Goal: Information Seeking & Learning: Learn about a topic

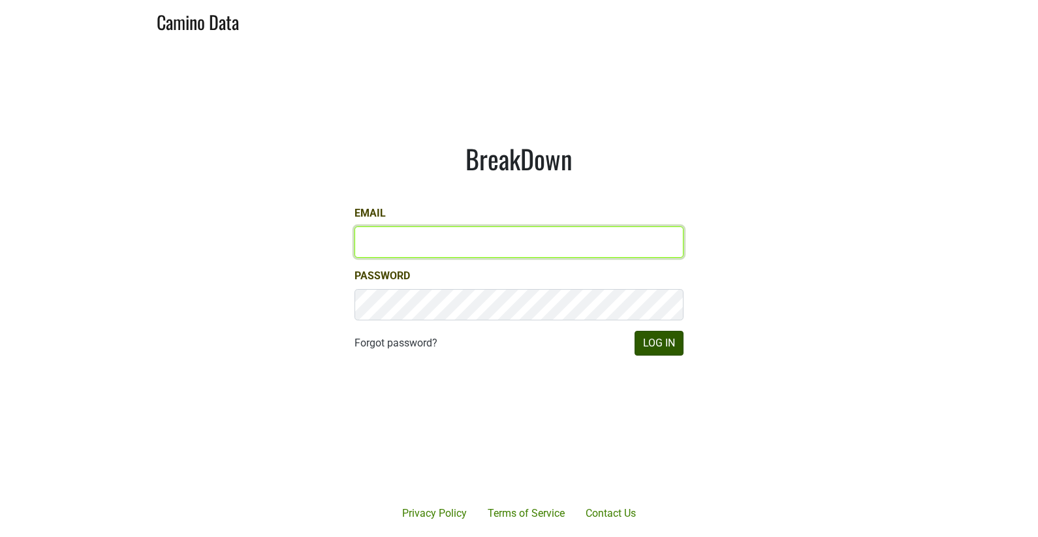
type input "[EMAIL_ADDRESS][DOMAIN_NAME]"
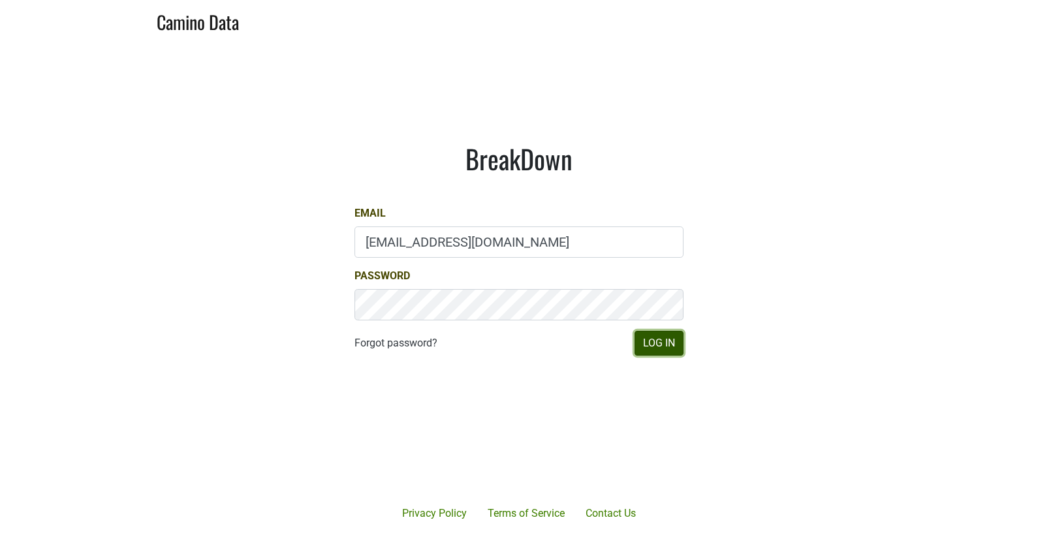
click at [663, 340] on button "Log In" at bounding box center [658, 343] width 49 height 25
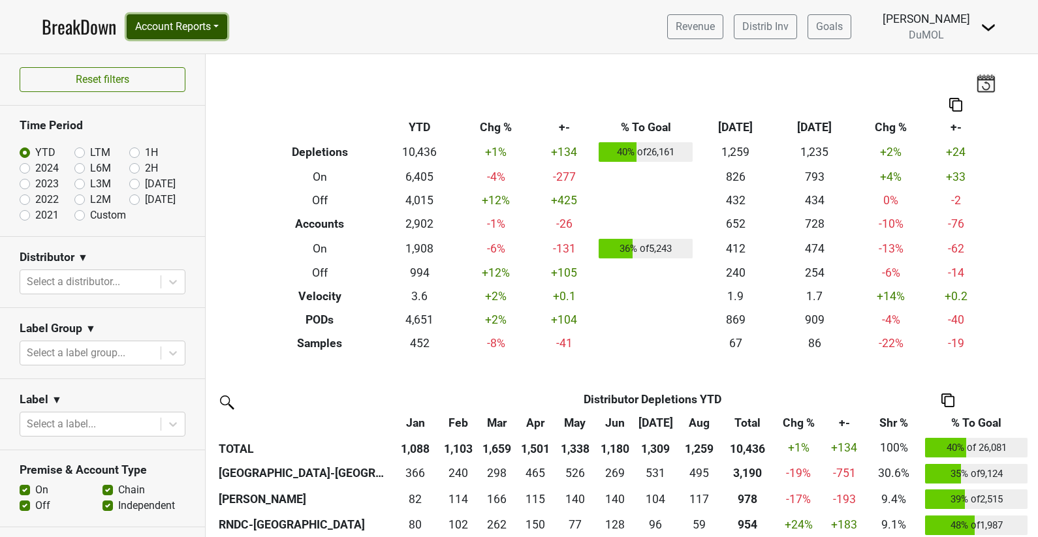
click at [168, 25] on button "Account Reports" at bounding box center [177, 26] width 101 height 25
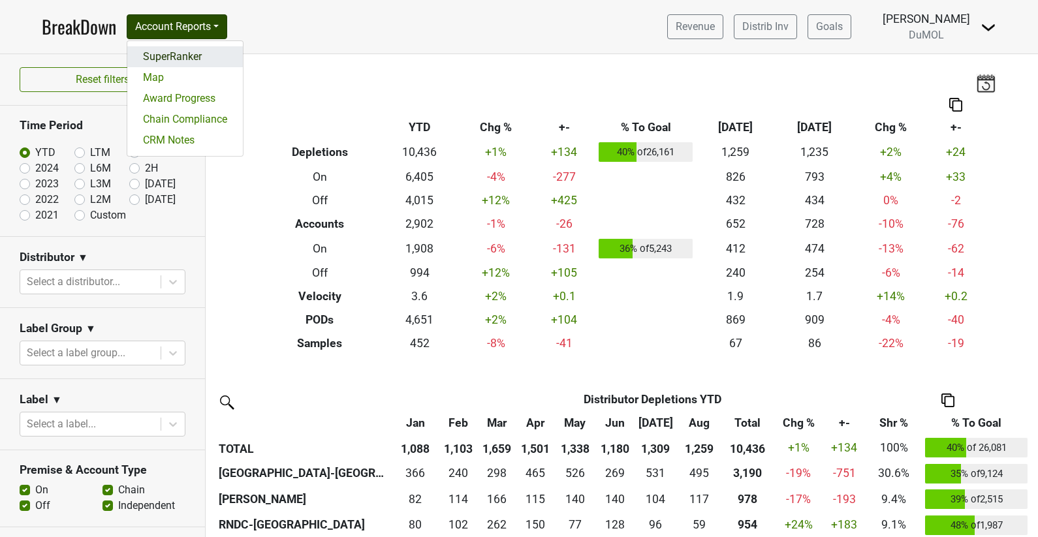
click at [168, 52] on link "SuperRanker" at bounding box center [185, 56] width 116 height 21
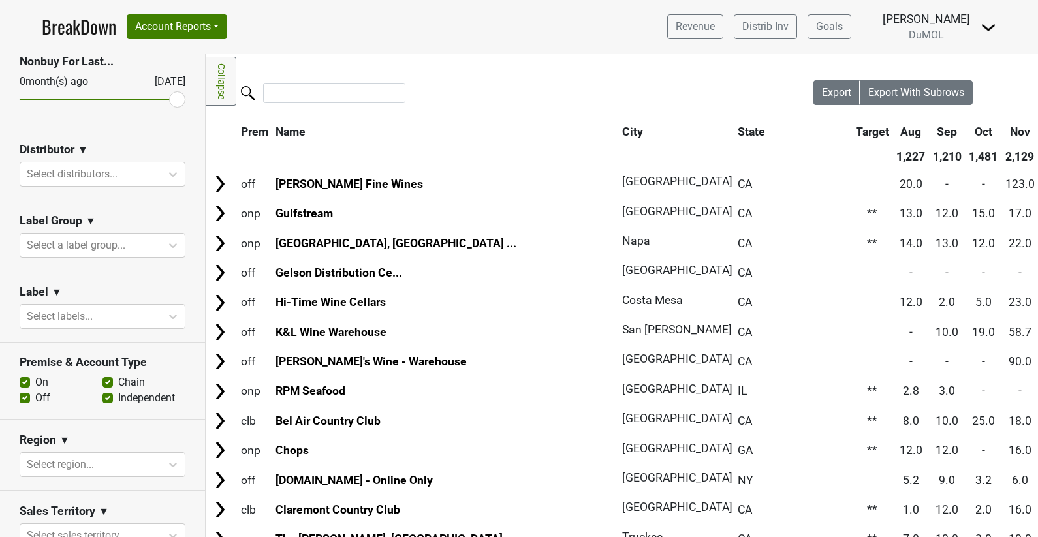
scroll to position [153, 0]
click at [157, 320] on div "Select labels..." at bounding box center [90, 315] width 140 height 23
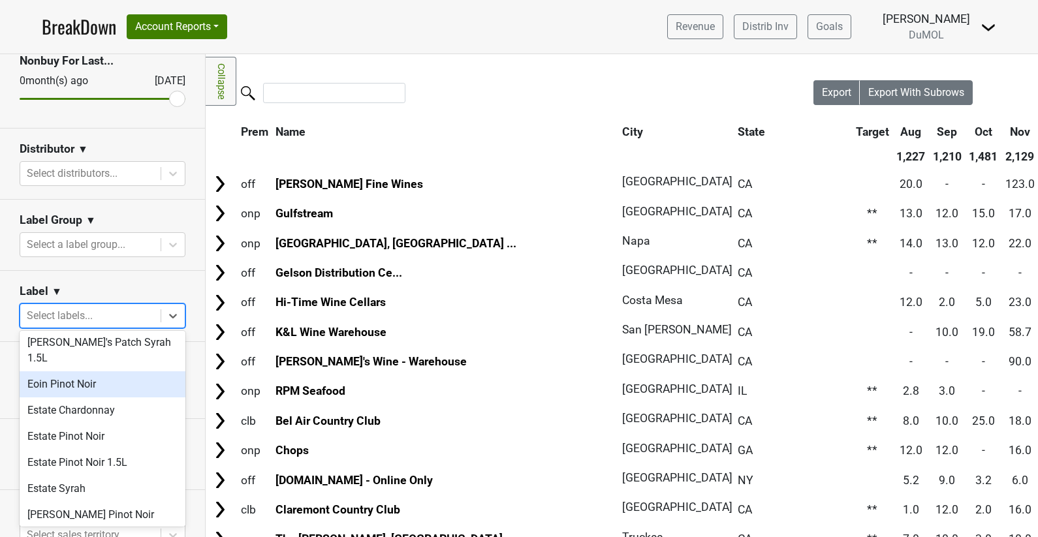
scroll to position [236, 0]
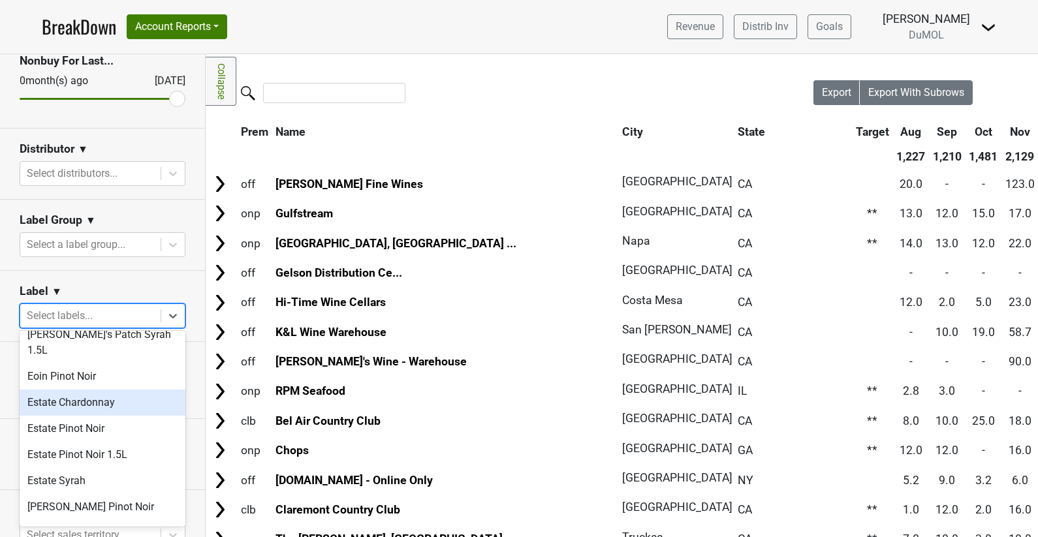
click at [101, 390] on div "Estate Chardonnay" at bounding box center [103, 403] width 166 height 26
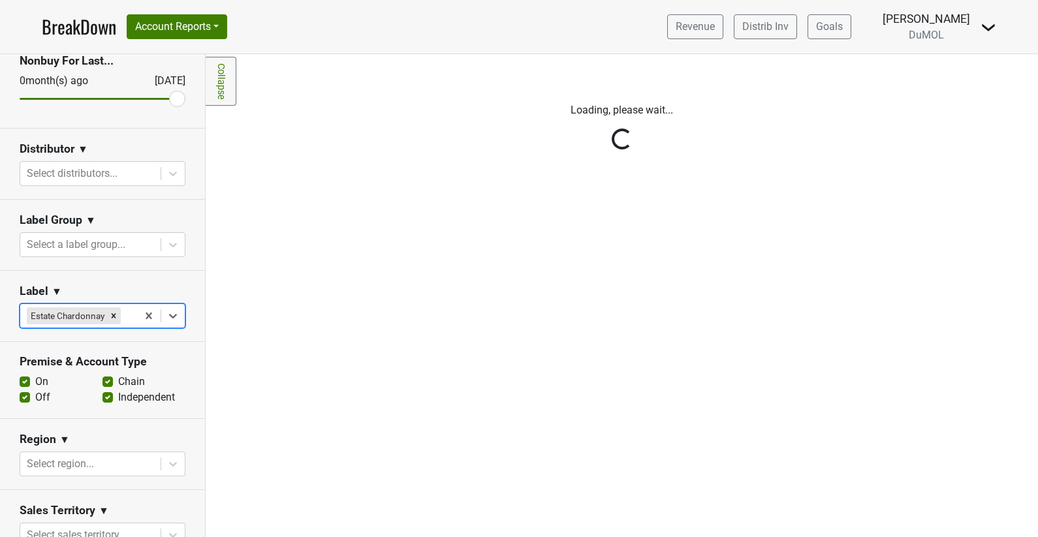
scroll to position [0, 0]
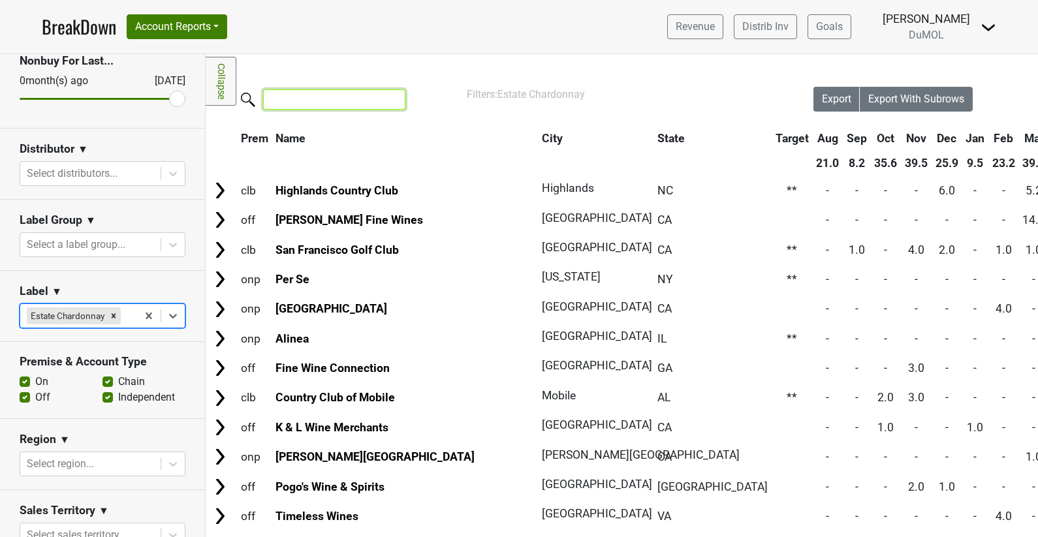
click at [327, 101] on input "search" at bounding box center [334, 99] width 142 height 20
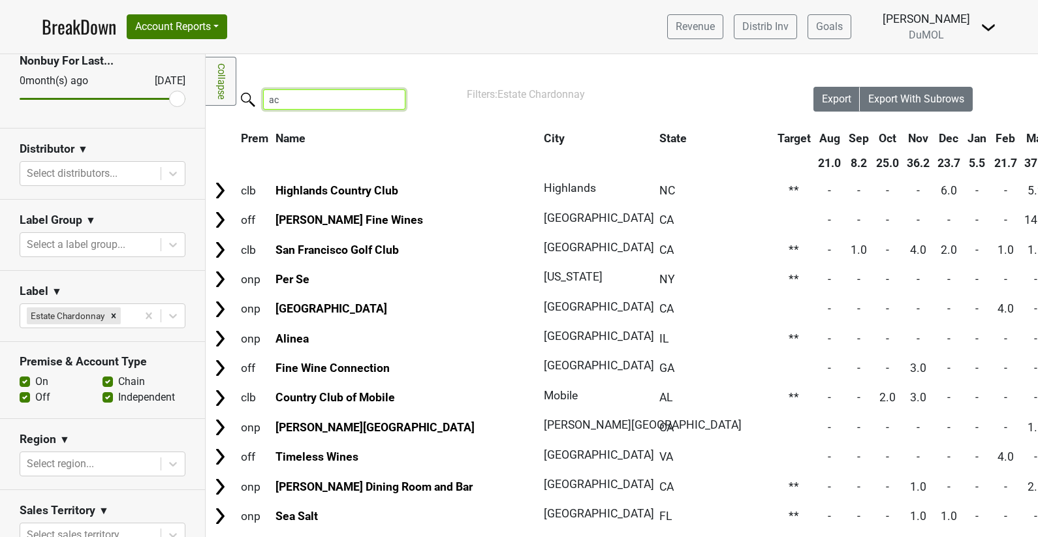
type input "a"
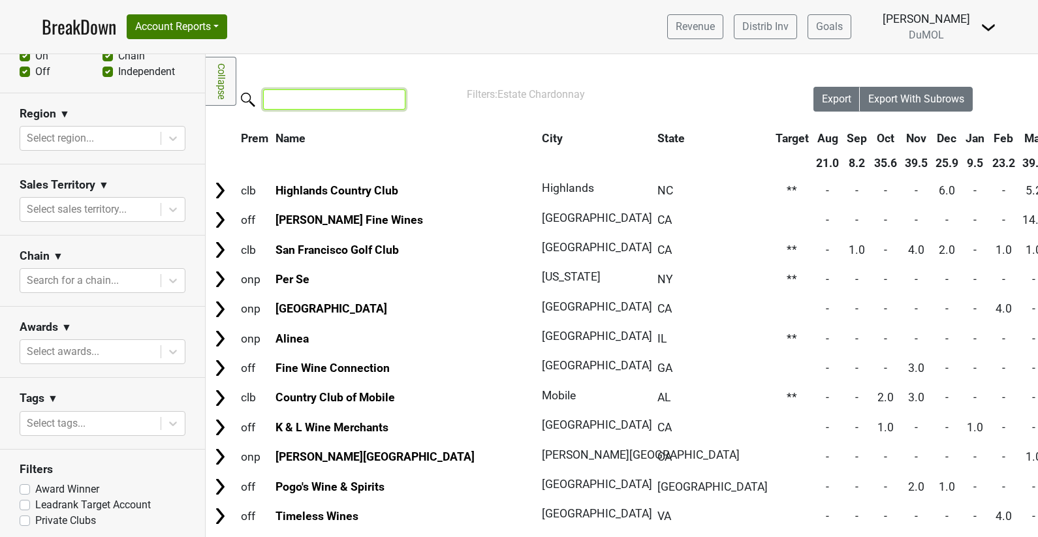
scroll to position [452, 0]
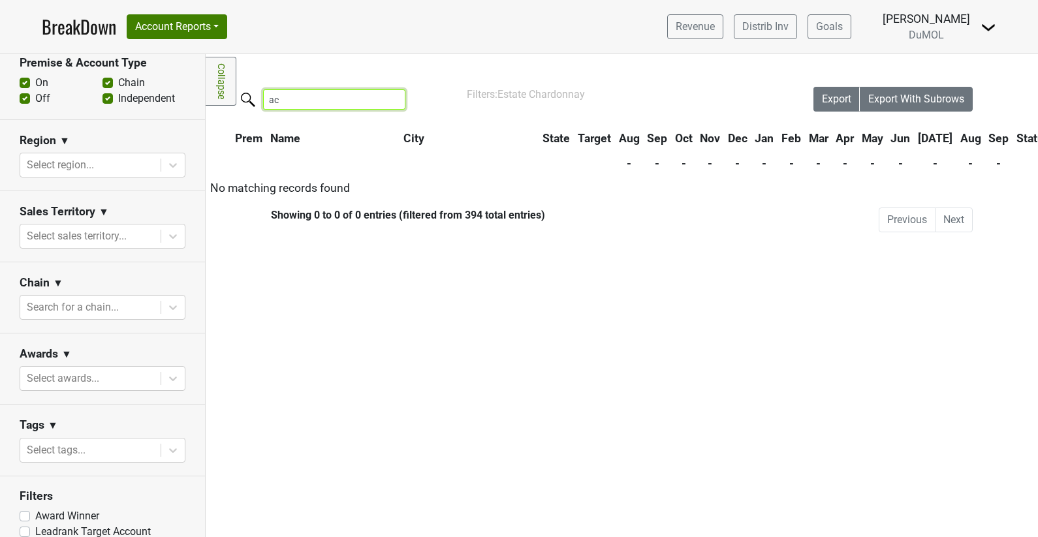
type input "a"
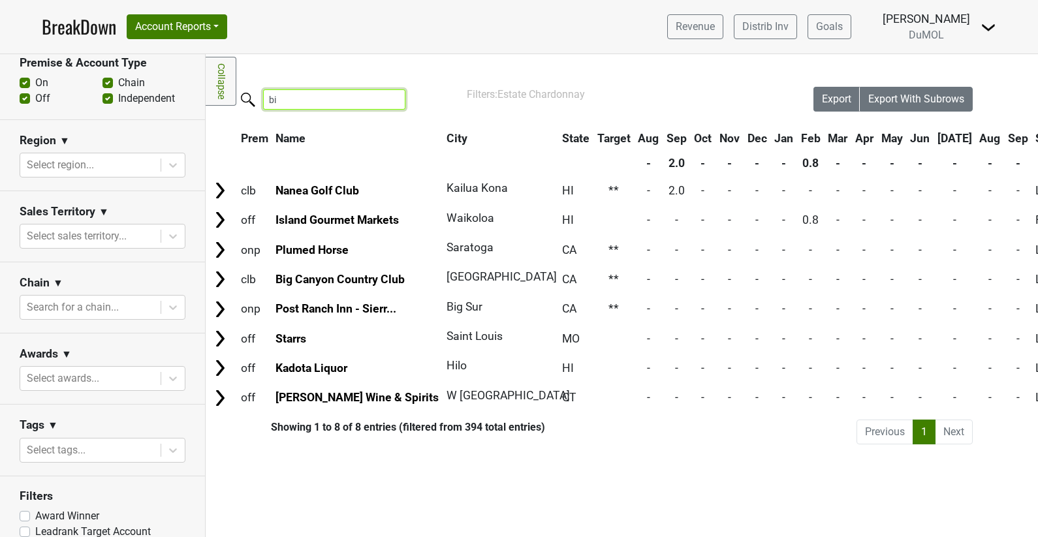
type input "b"
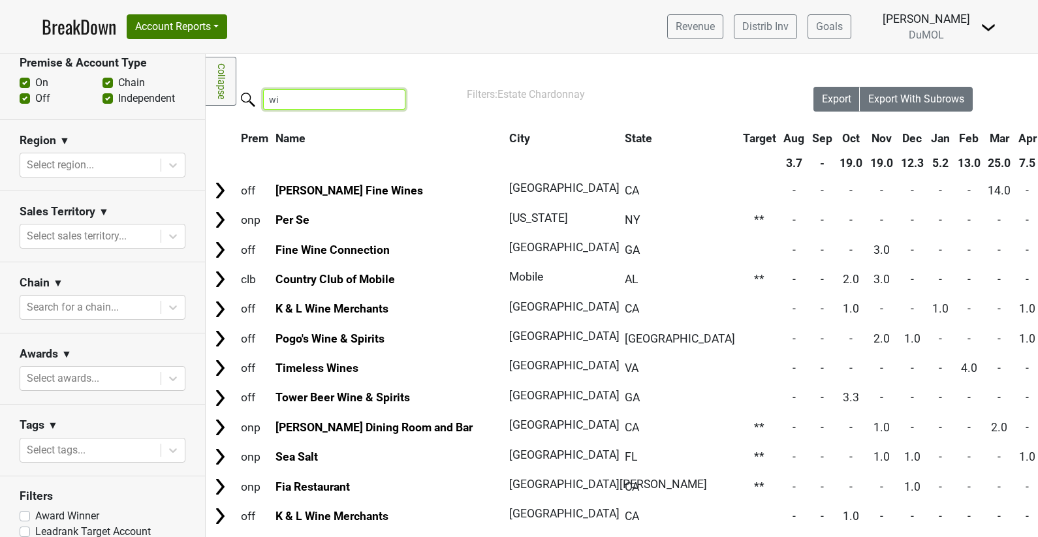
type input "w"
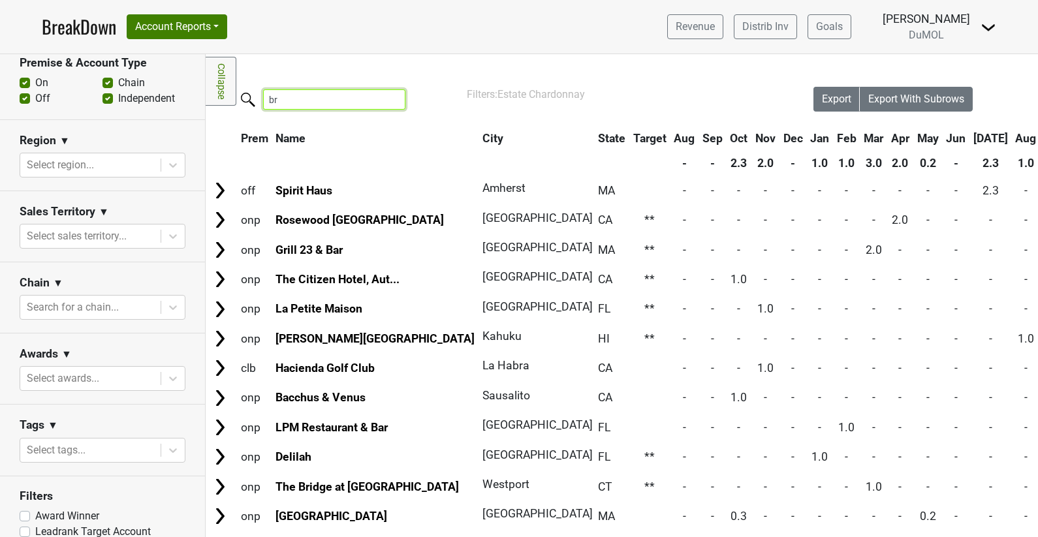
type input "b"
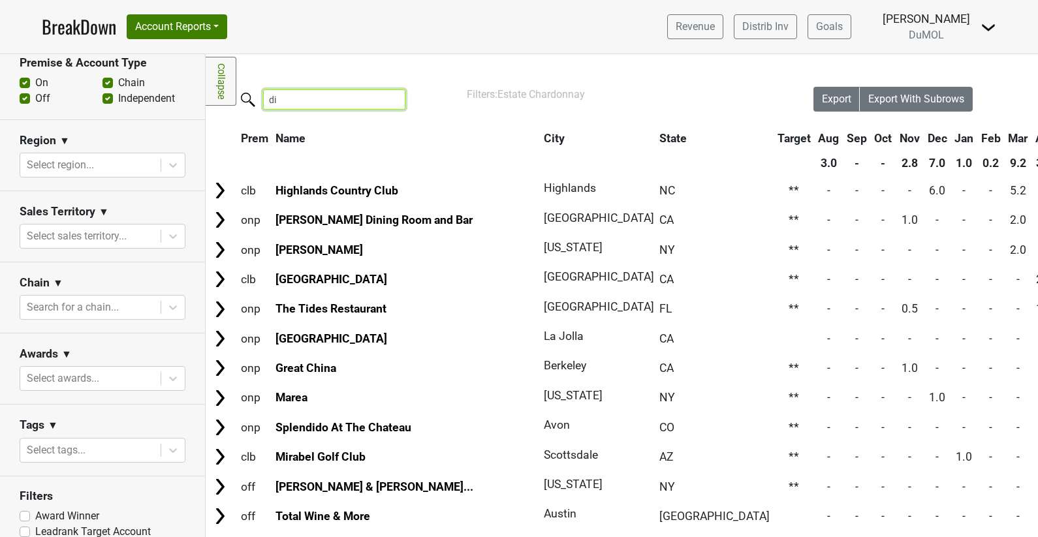
type input "d"
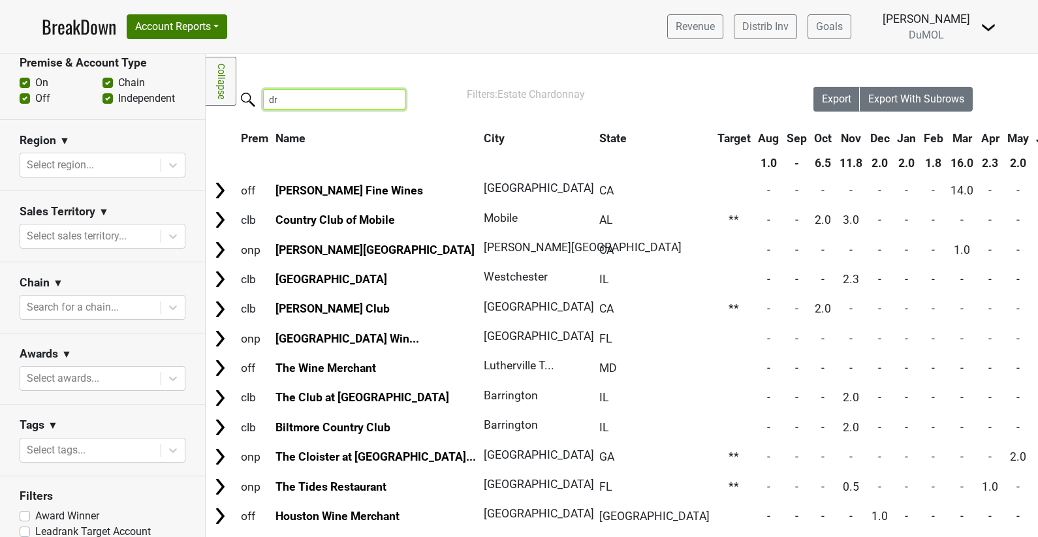
type input "d"
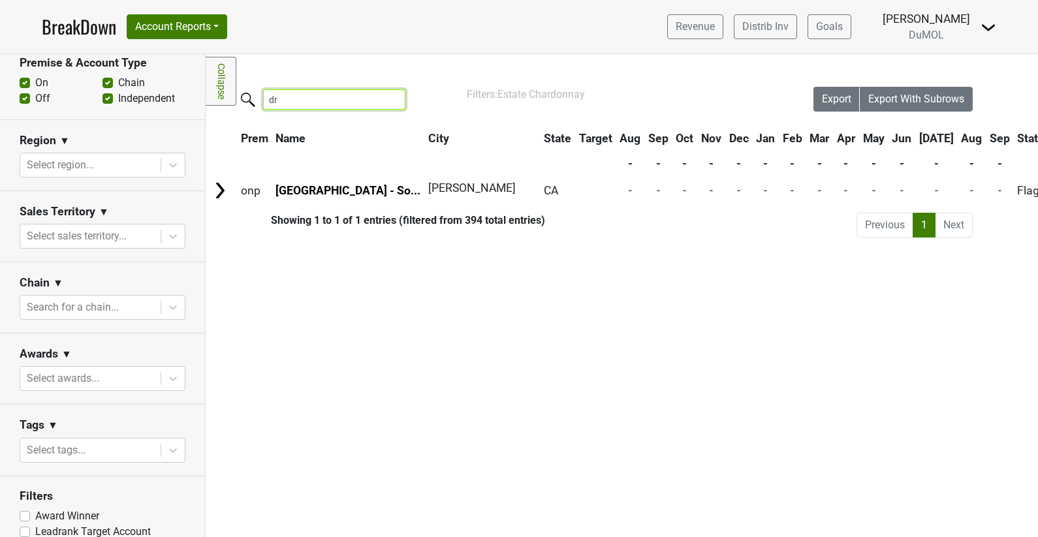
type input "d"
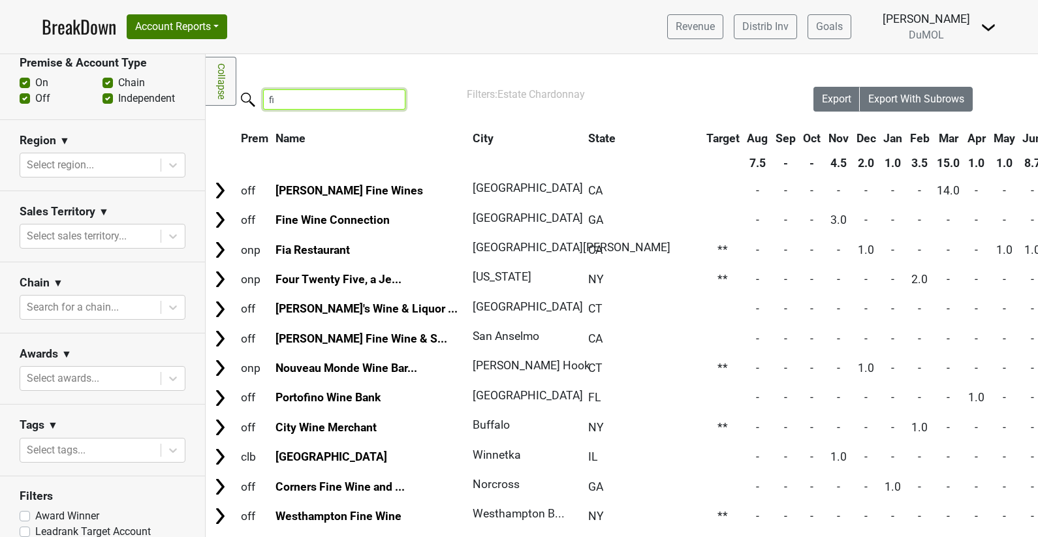
type input "f"
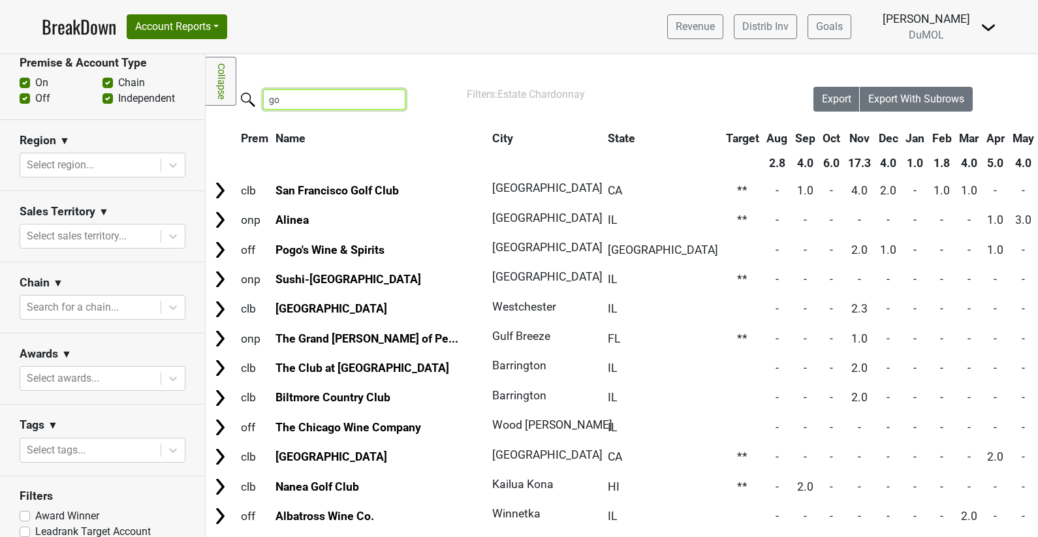
type input "g"
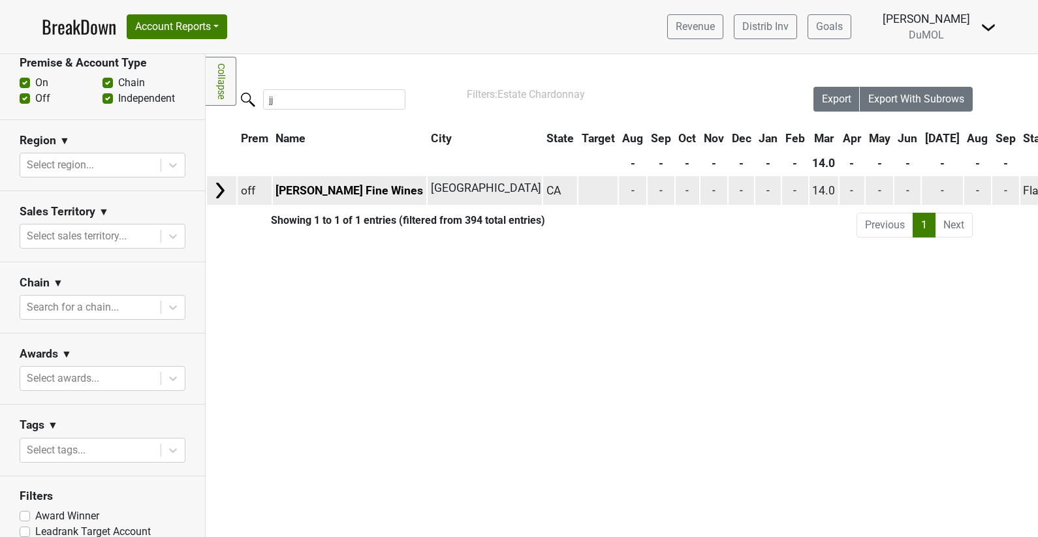
click at [217, 182] on img at bounding box center [220, 191] width 20 height 20
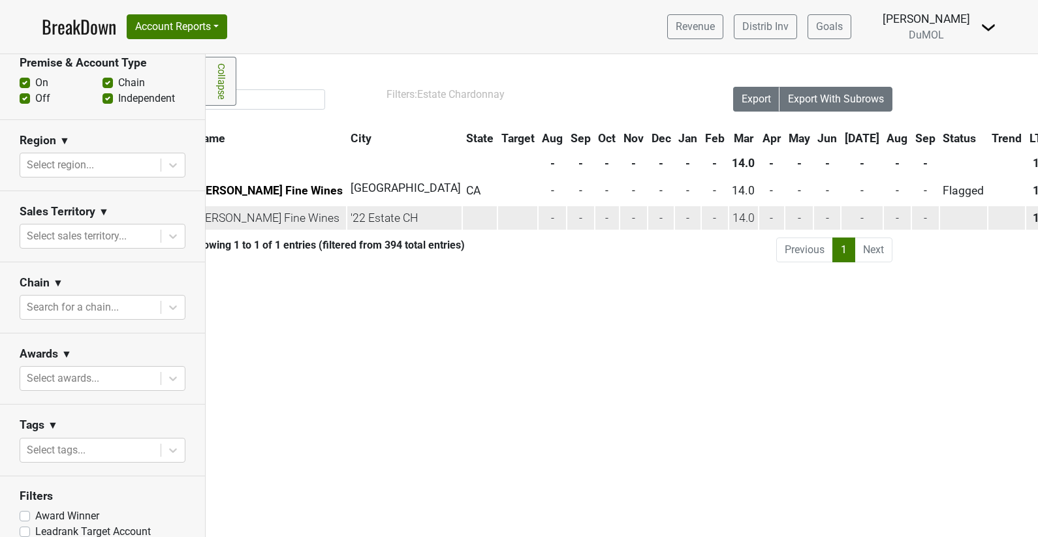
scroll to position [0, 0]
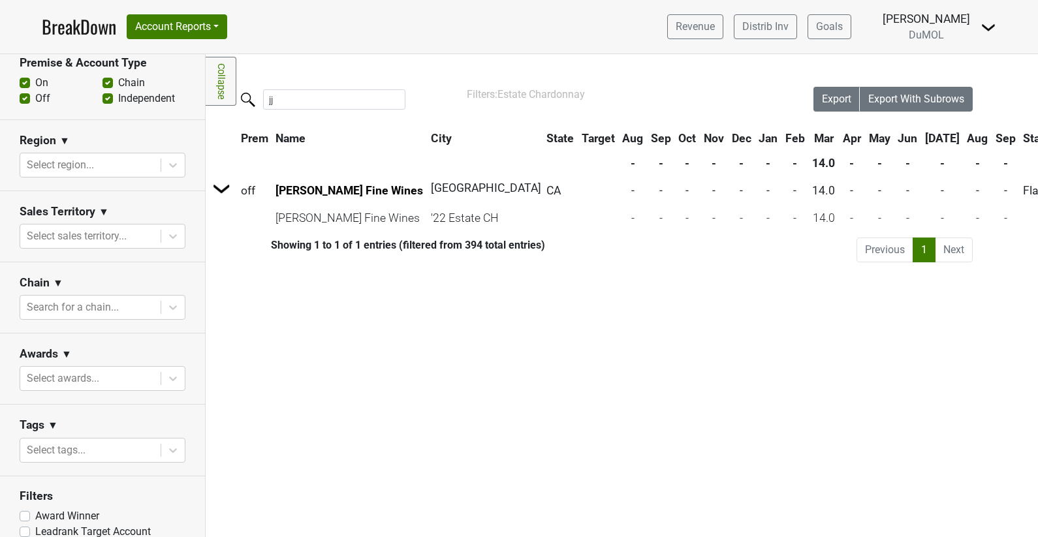
click at [324, 81] on div "Filters Collapse Loading, please wait... Please wait, your file is being downlo…" at bounding box center [622, 295] width 832 height 483
click at [334, 98] on input "jj" at bounding box center [334, 99] width 142 height 20
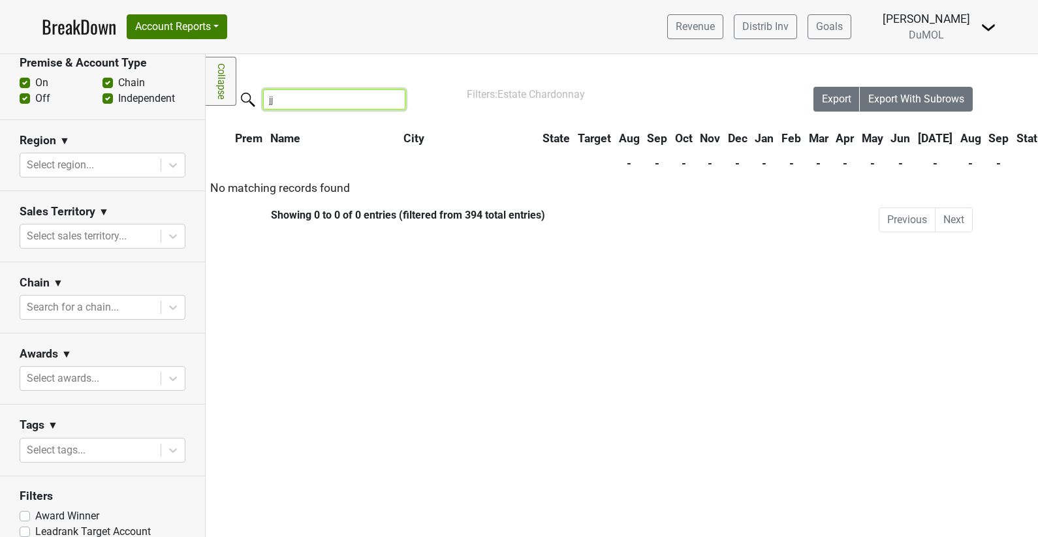
type input "j"
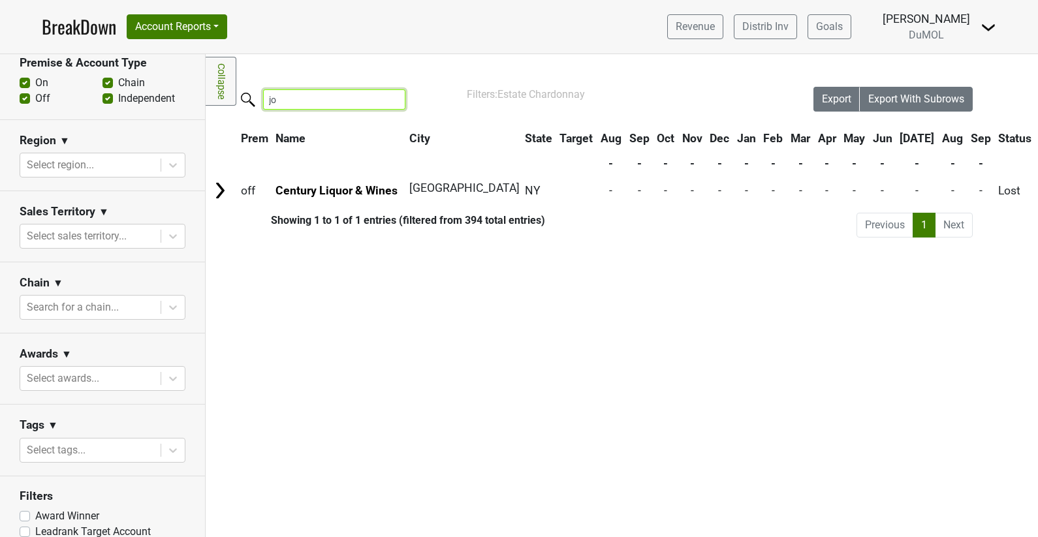
type input "j"
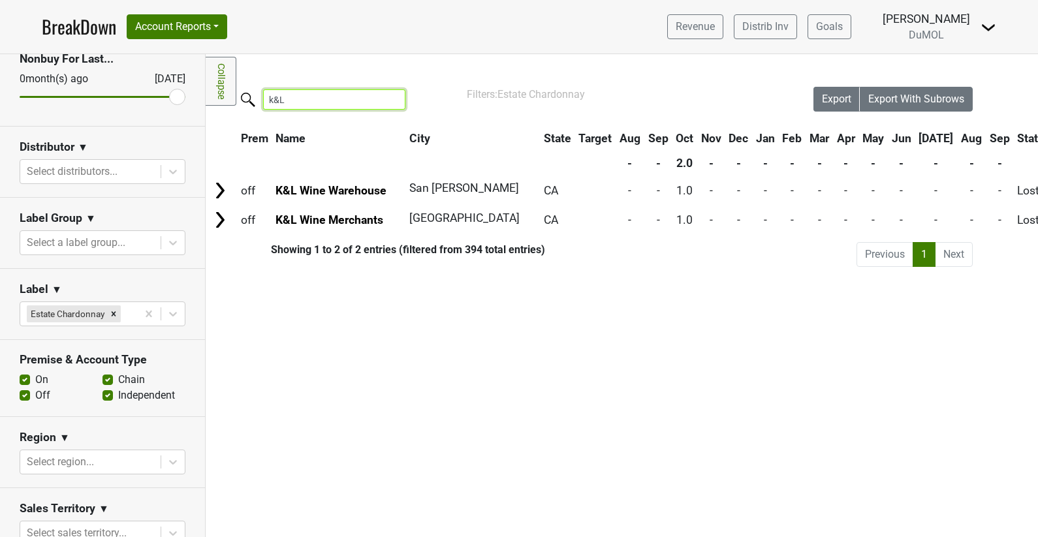
scroll to position [278, 0]
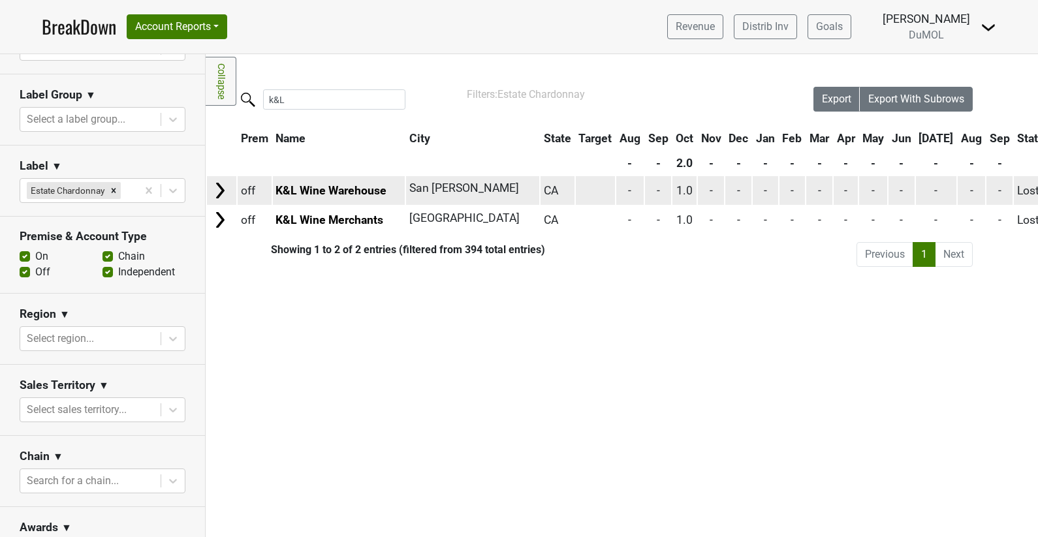
click at [223, 191] on img at bounding box center [220, 191] width 20 height 20
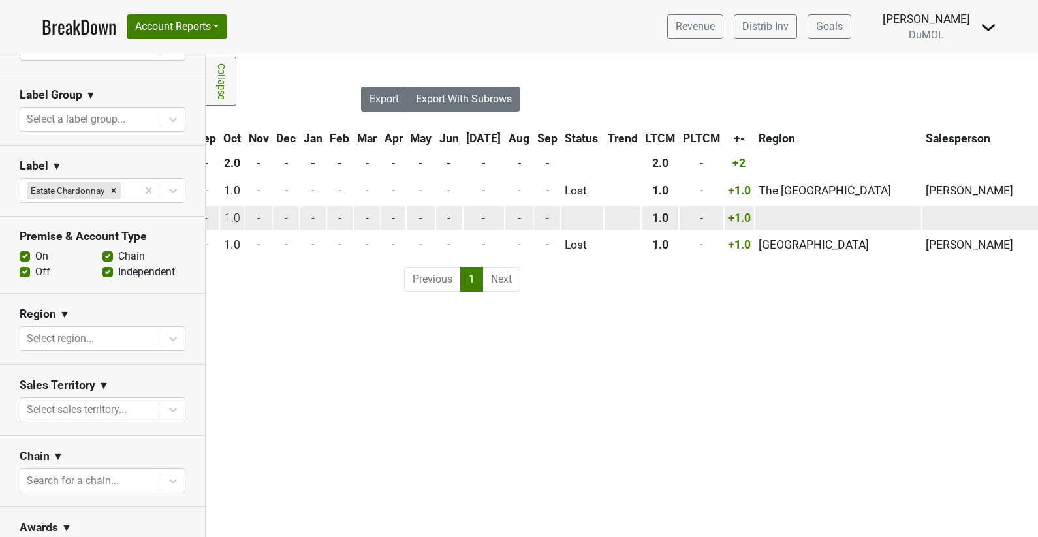
scroll to position [0, 0]
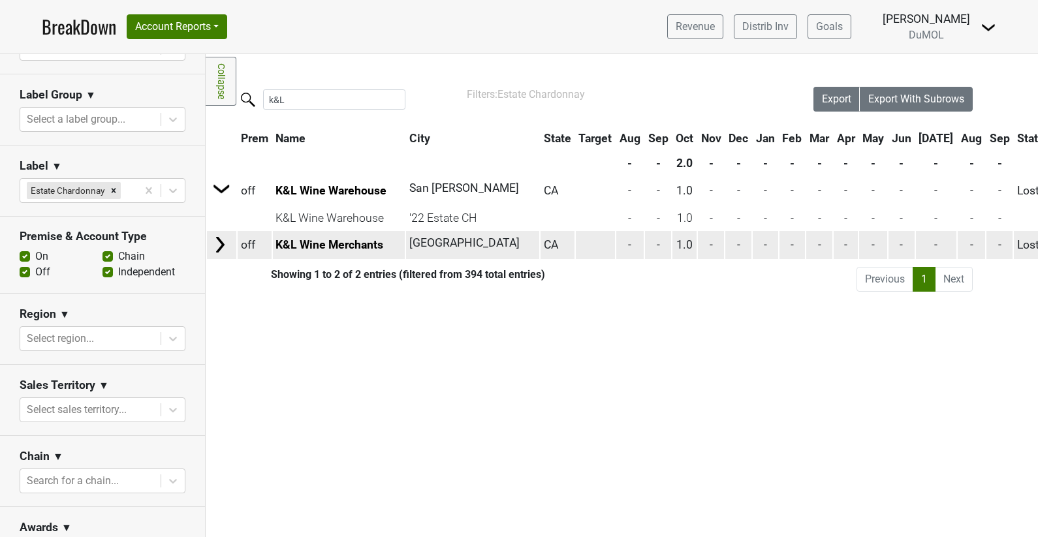
click at [219, 239] on img at bounding box center [220, 245] width 20 height 20
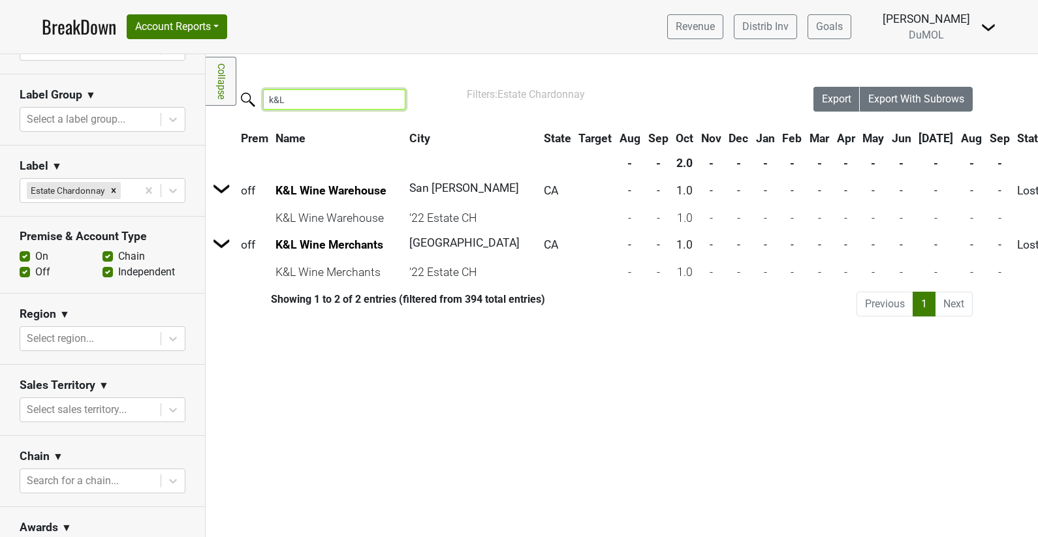
click at [312, 101] on input "k&L" at bounding box center [334, 99] width 142 height 20
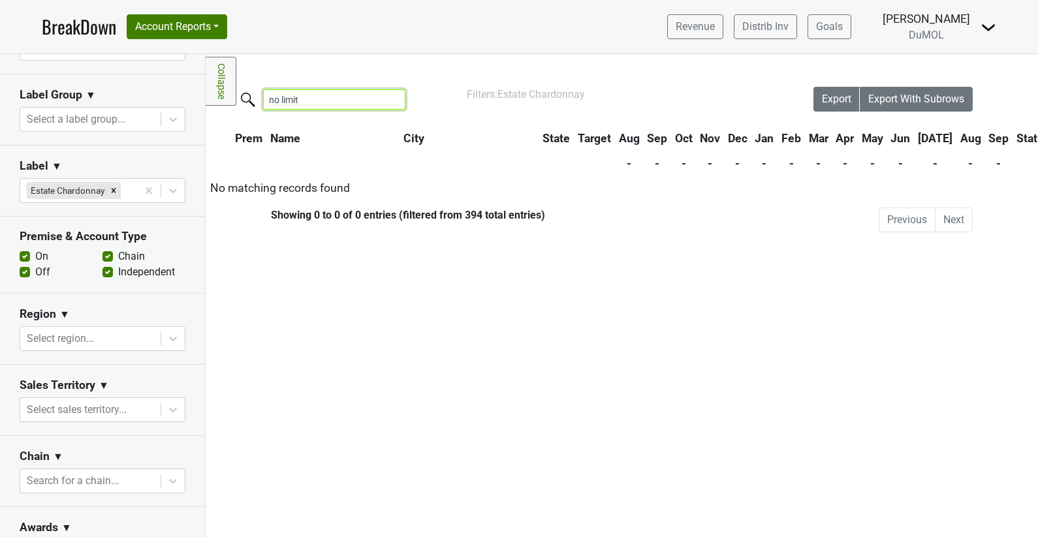
type input "no limit"
click at [317, 114] on div "no limit" at bounding box center [510, 101] width 608 height 28
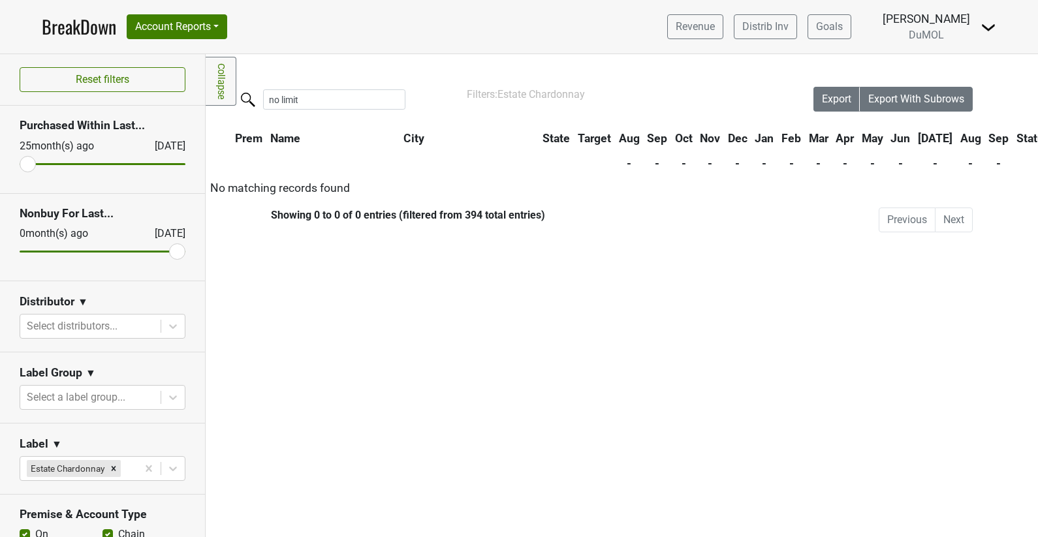
scroll to position [278, 0]
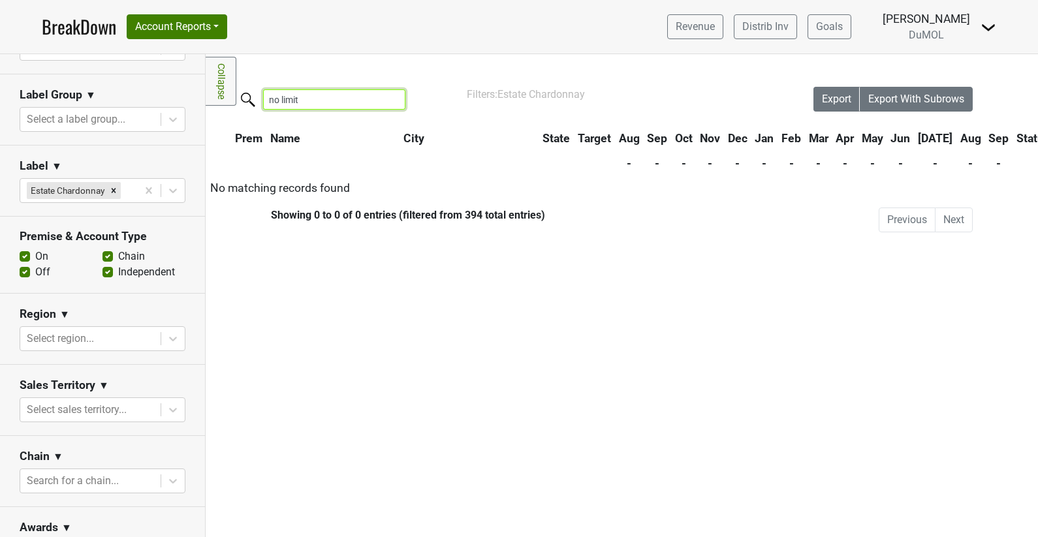
click at [322, 94] on input "no limit" at bounding box center [334, 99] width 142 height 20
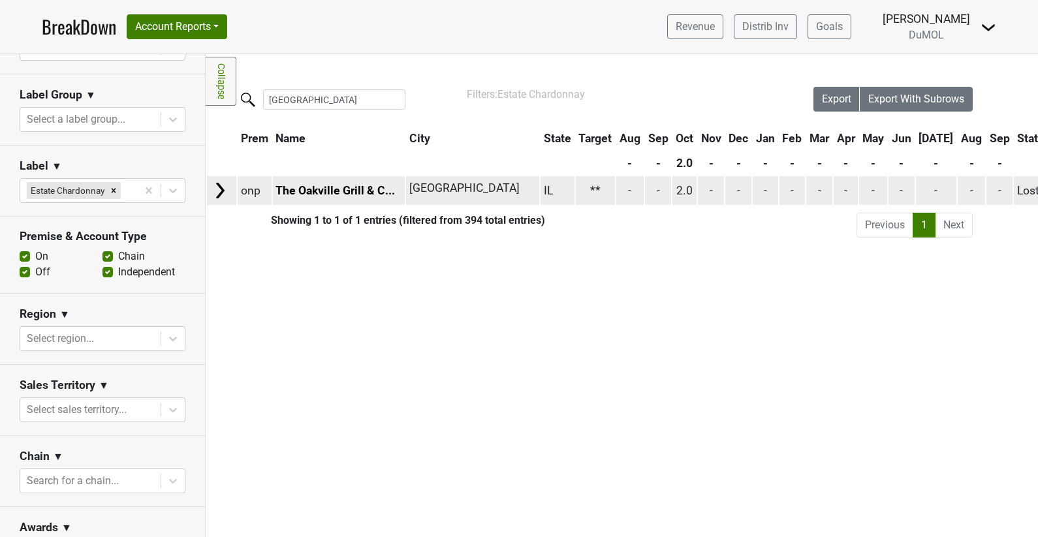
click at [226, 188] on img at bounding box center [220, 191] width 20 height 20
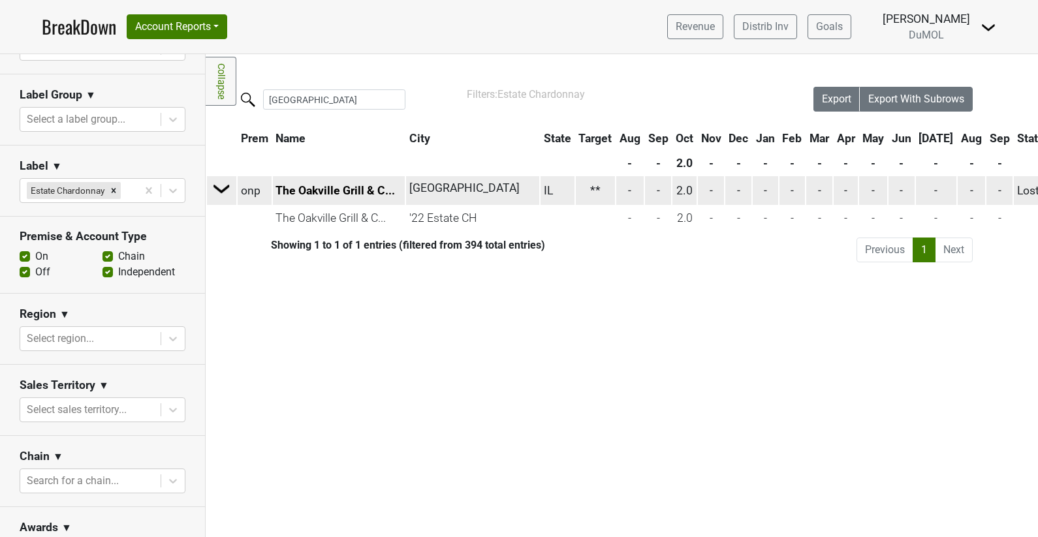
click at [226, 187] on img at bounding box center [222, 189] width 20 height 20
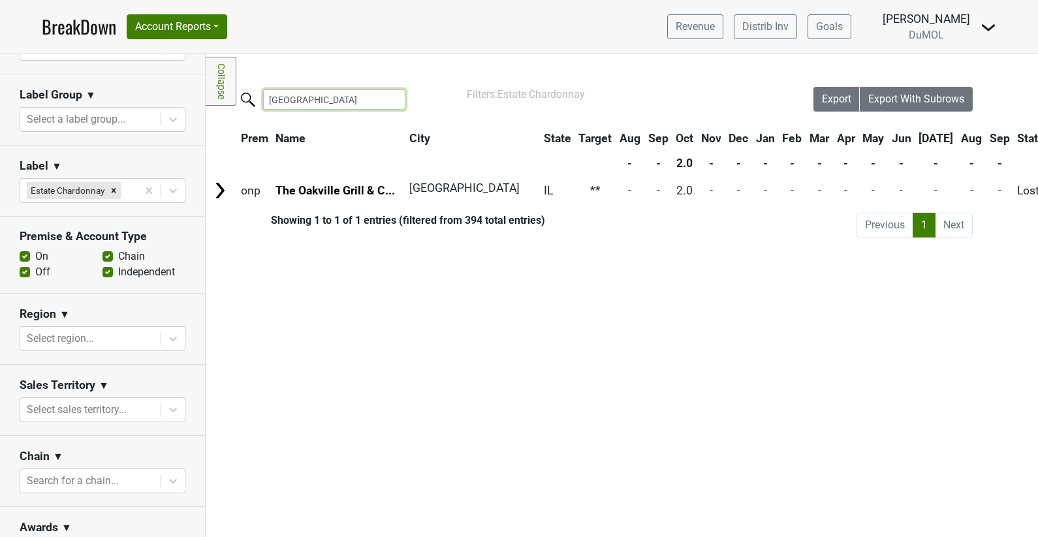
click at [333, 99] on input "[GEOGRAPHIC_DATA]" at bounding box center [334, 99] width 142 height 20
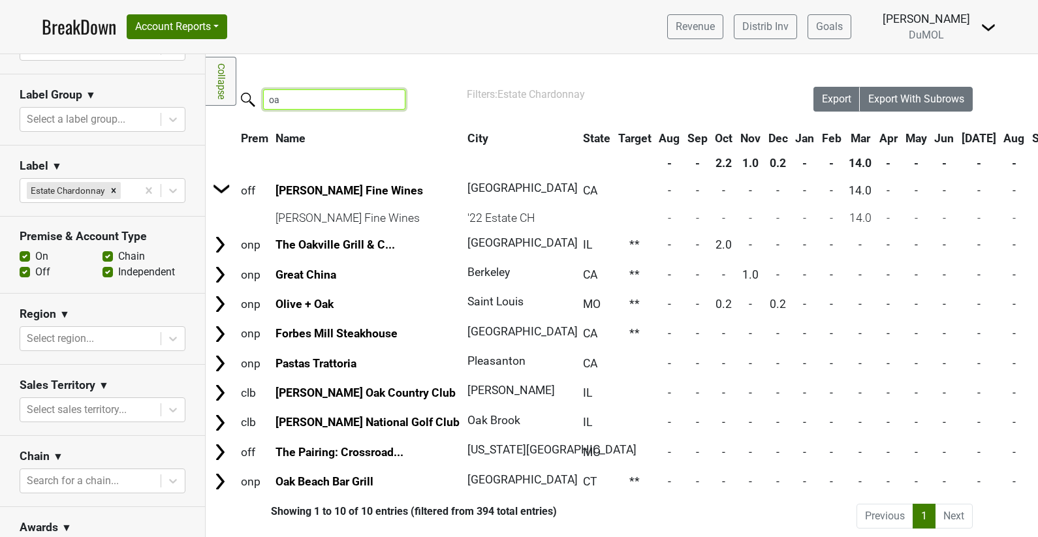
type input "o"
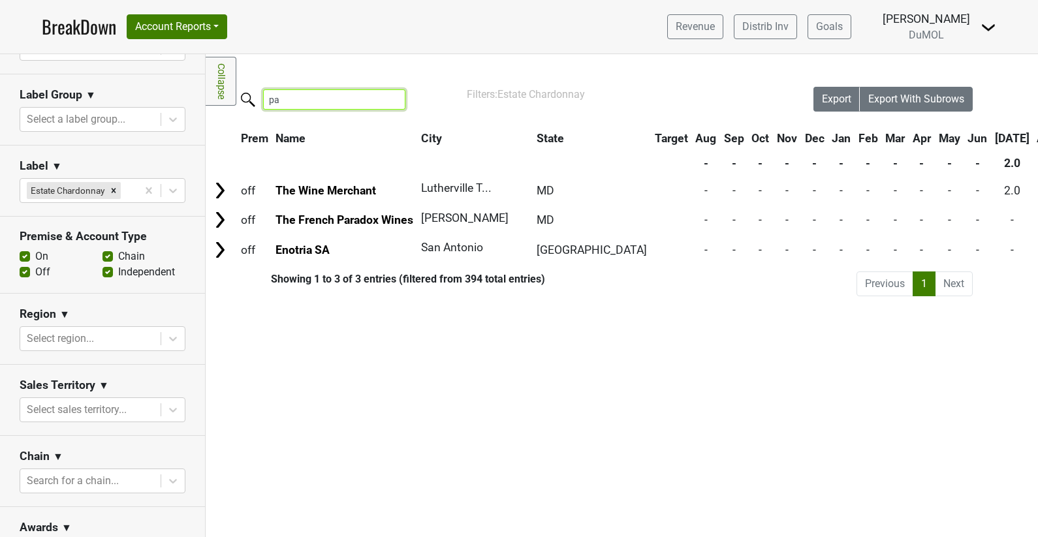
type input "p"
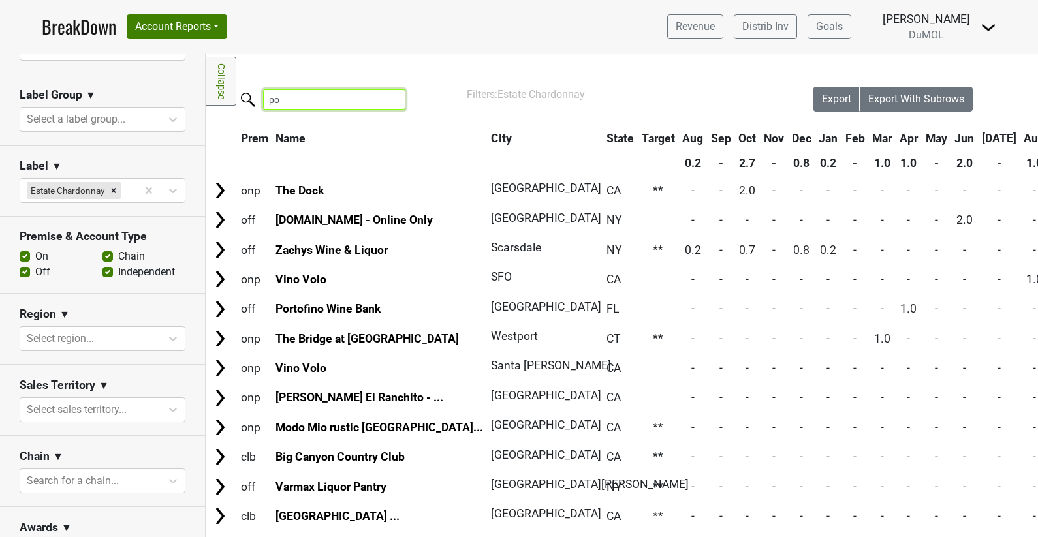
type input "p"
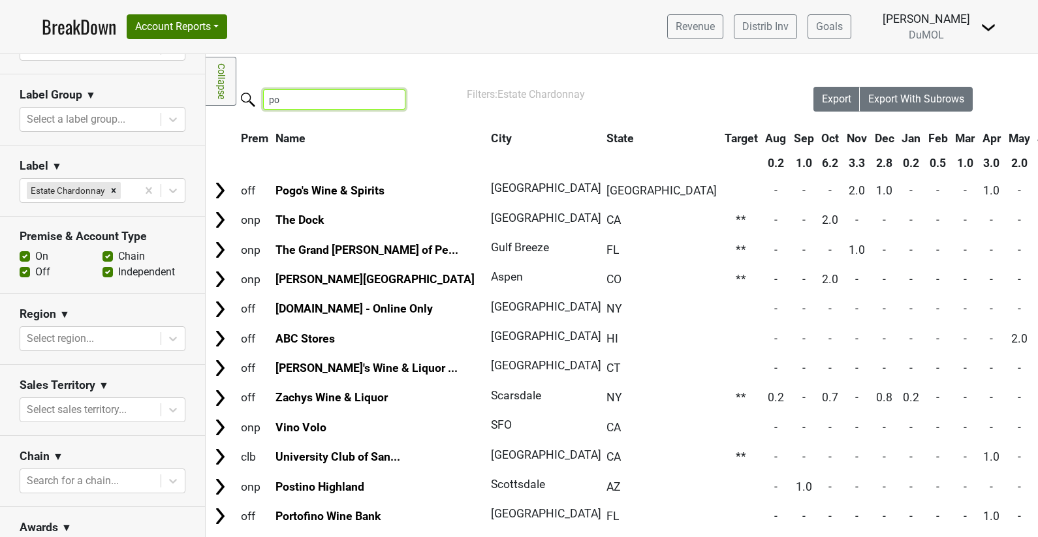
type input "p"
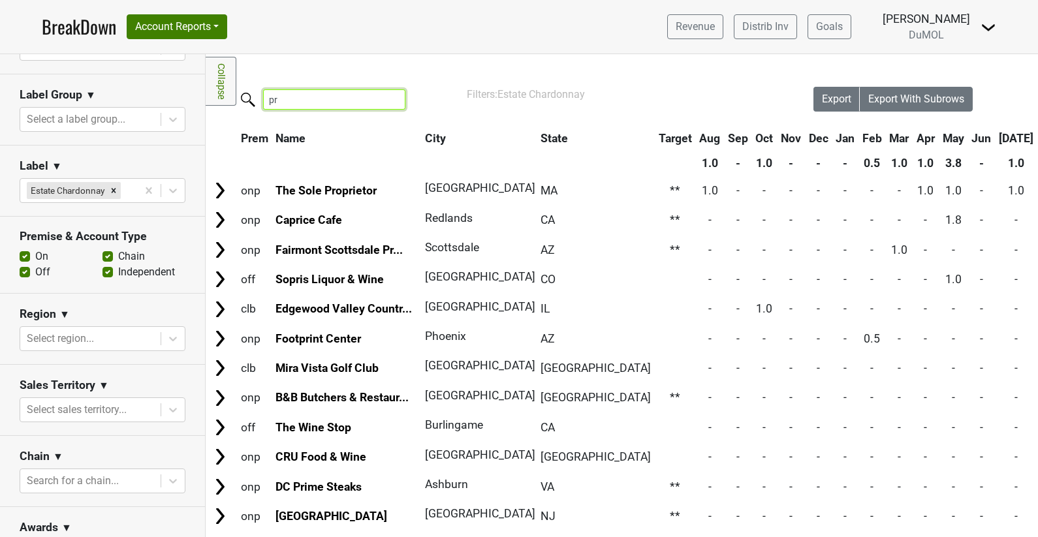
type input "p"
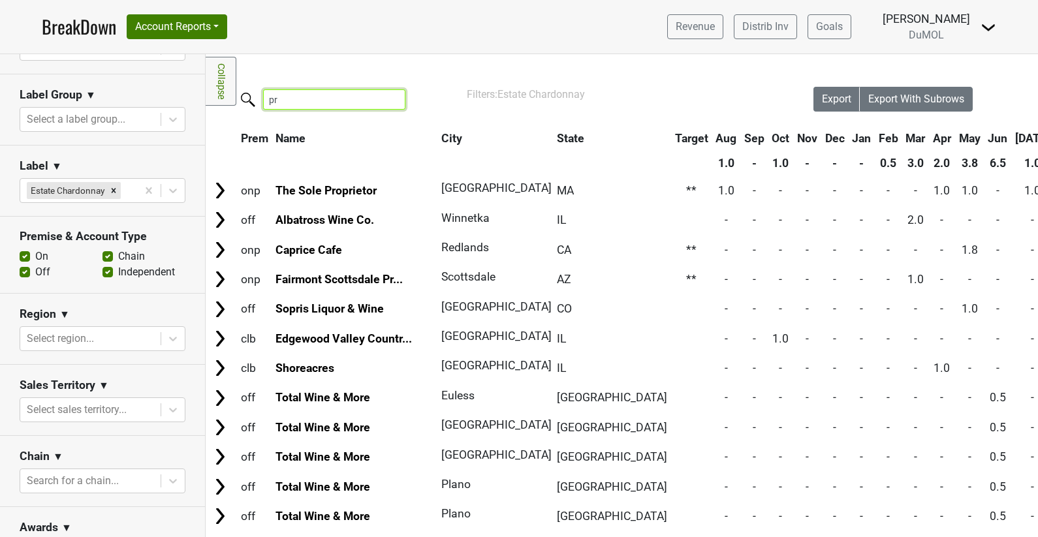
type input "p"
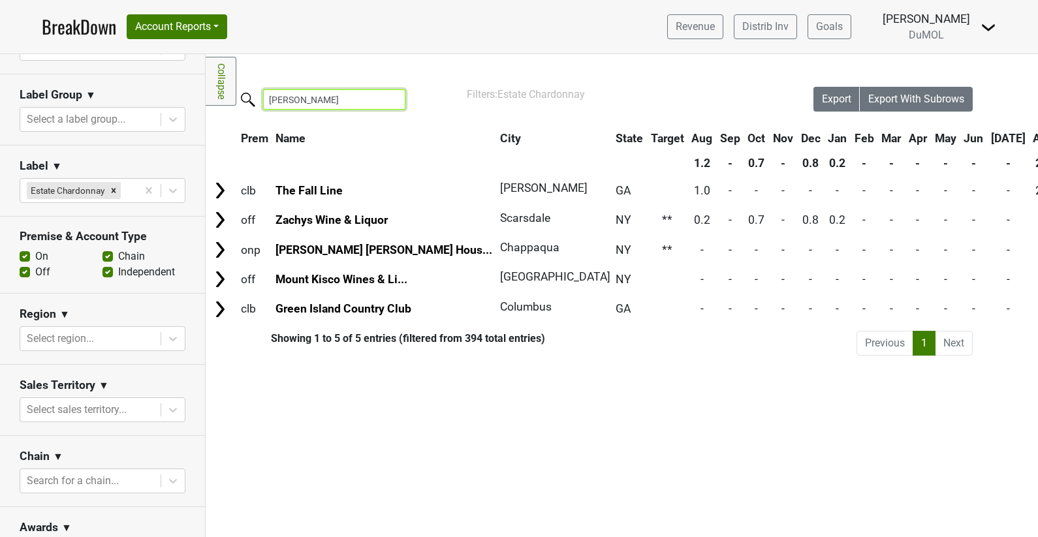
click at [317, 104] on input "roberts" at bounding box center [334, 99] width 142 height 20
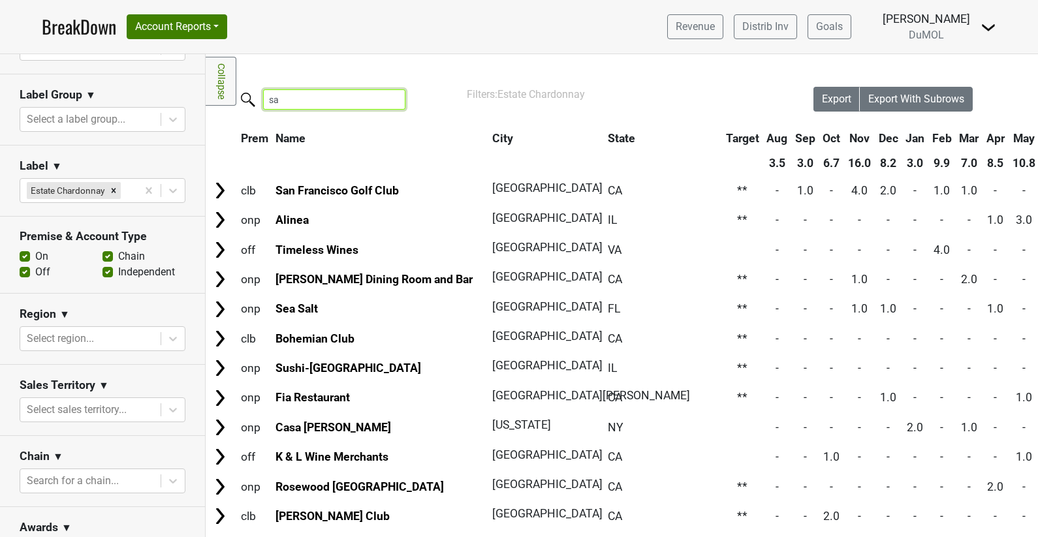
type input "s"
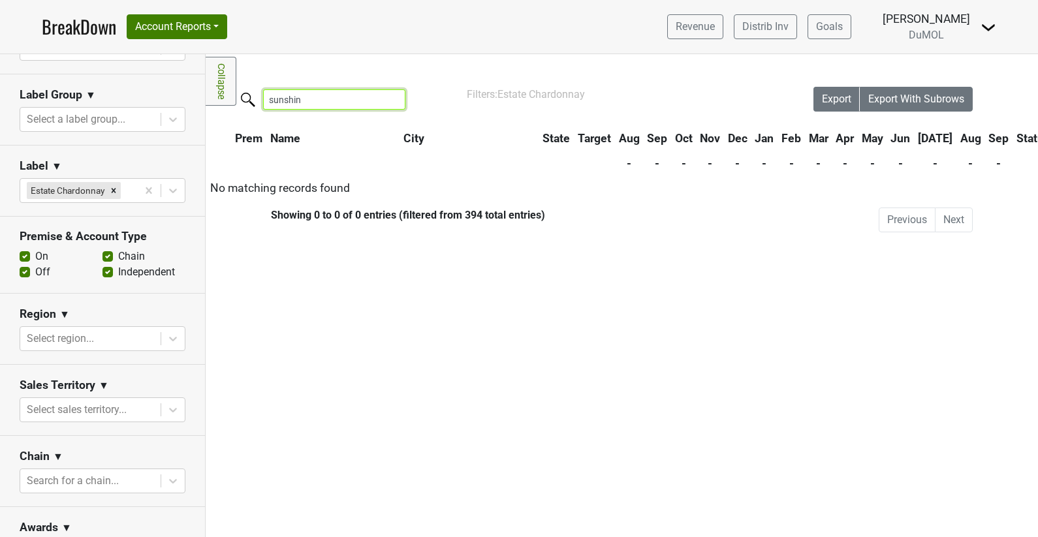
click at [288, 93] on input "sunshin" at bounding box center [334, 99] width 142 height 20
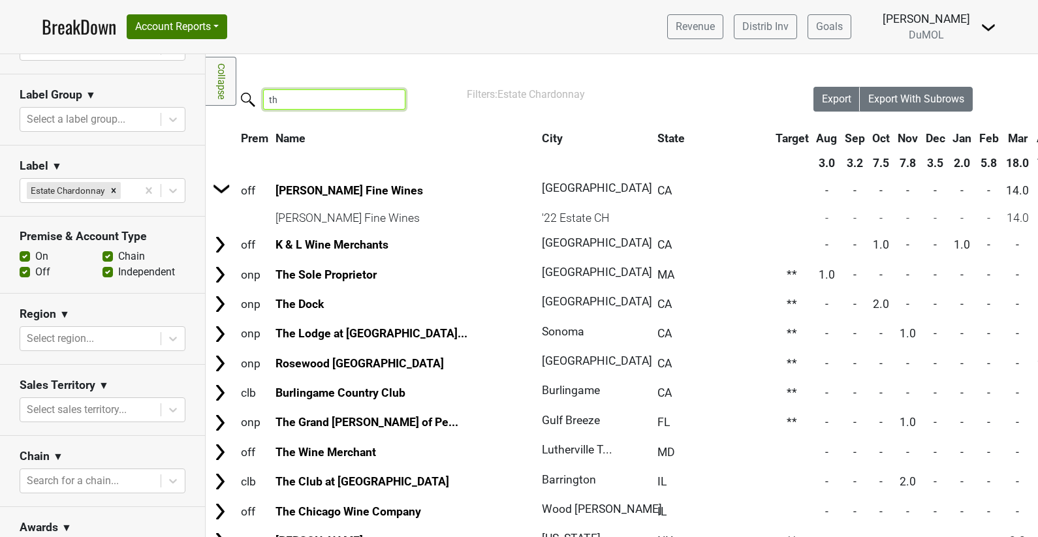
type input "t"
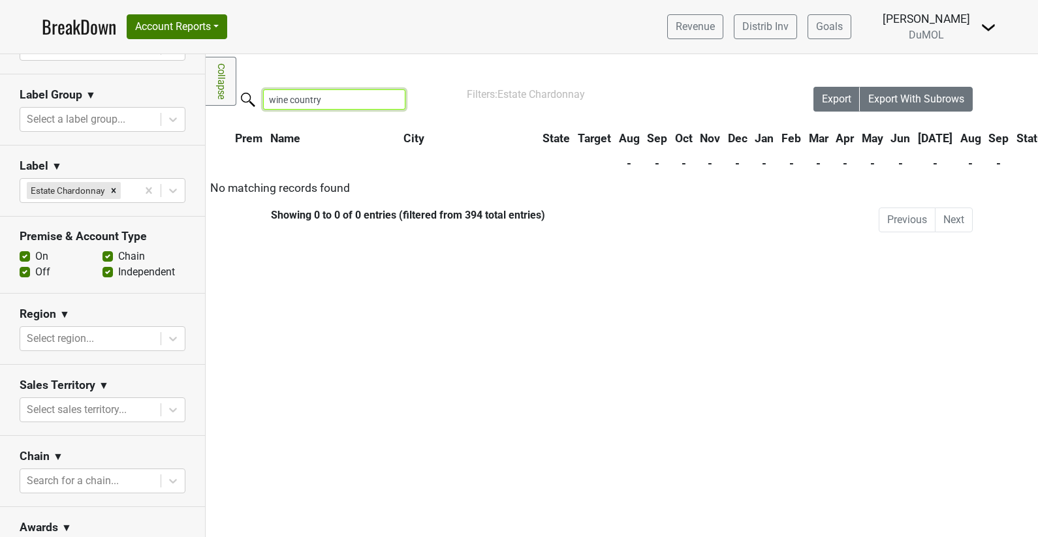
click at [332, 95] on input "wine country" at bounding box center [334, 99] width 142 height 20
click at [347, 96] on input "wine impression" at bounding box center [334, 99] width 142 height 20
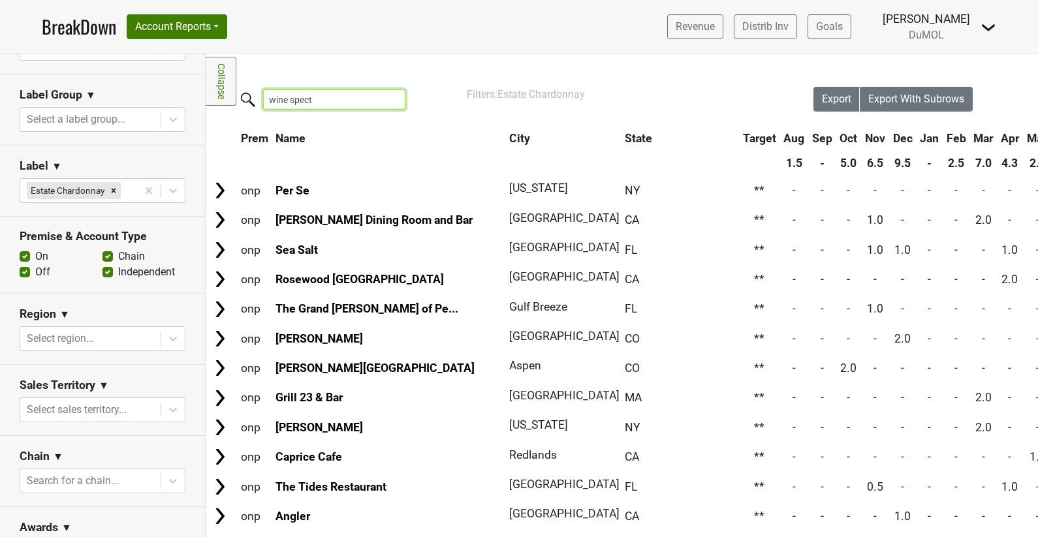
type input "wine spect"
click at [321, 92] on input "wine spect" at bounding box center [334, 99] width 142 height 20
click at [320, 93] on input "wine spect" at bounding box center [334, 99] width 142 height 20
click at [320, 94] on input "wine spect" at bounding box center [334, 99] width 142 height 20
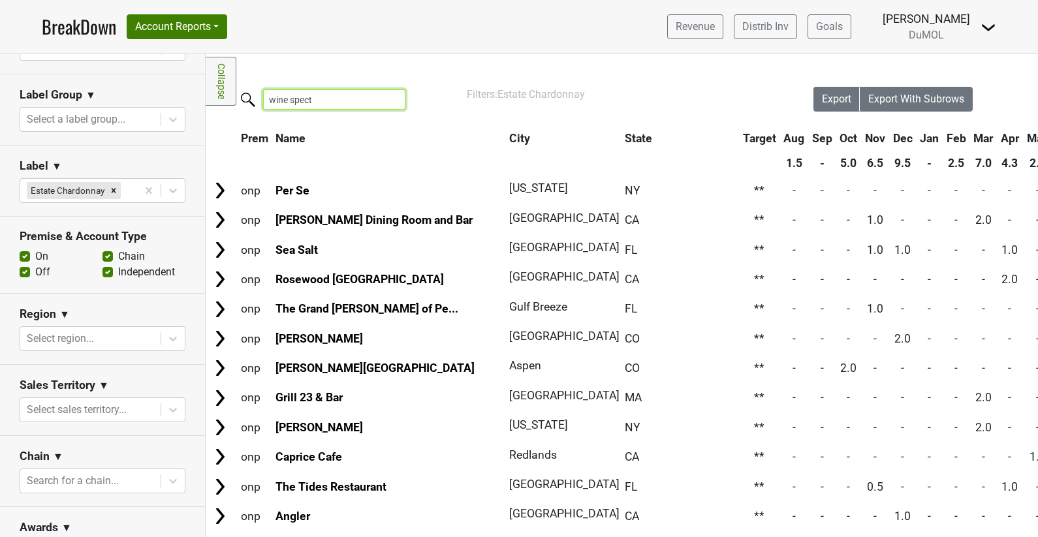
click at [320, 94] on input "wine spect" at bounding box center [334, 99] width 142 height 20
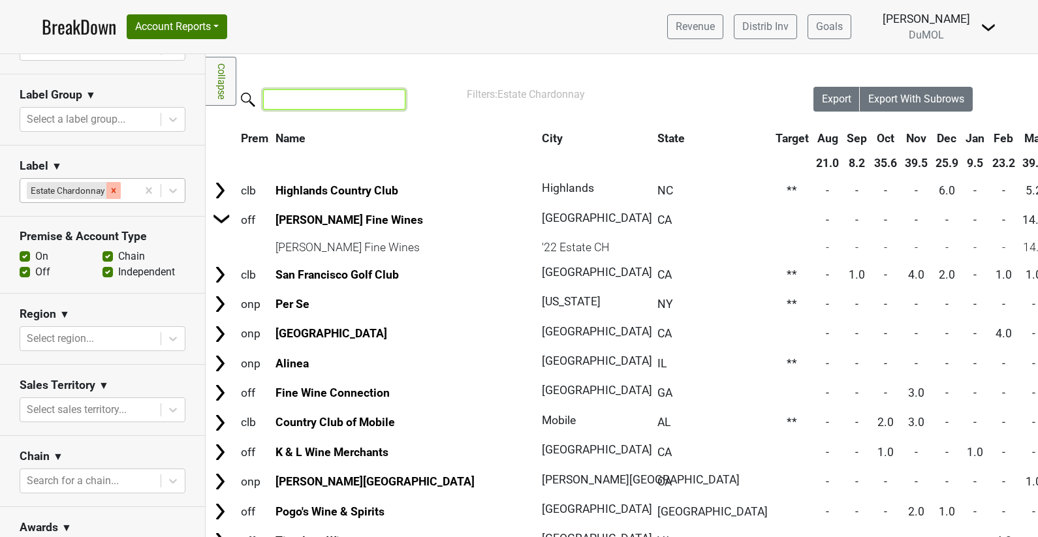
click at [117, 182] on div "Remove Estate Chardonnay" at bounding box center [113, 190] width 14 height 17
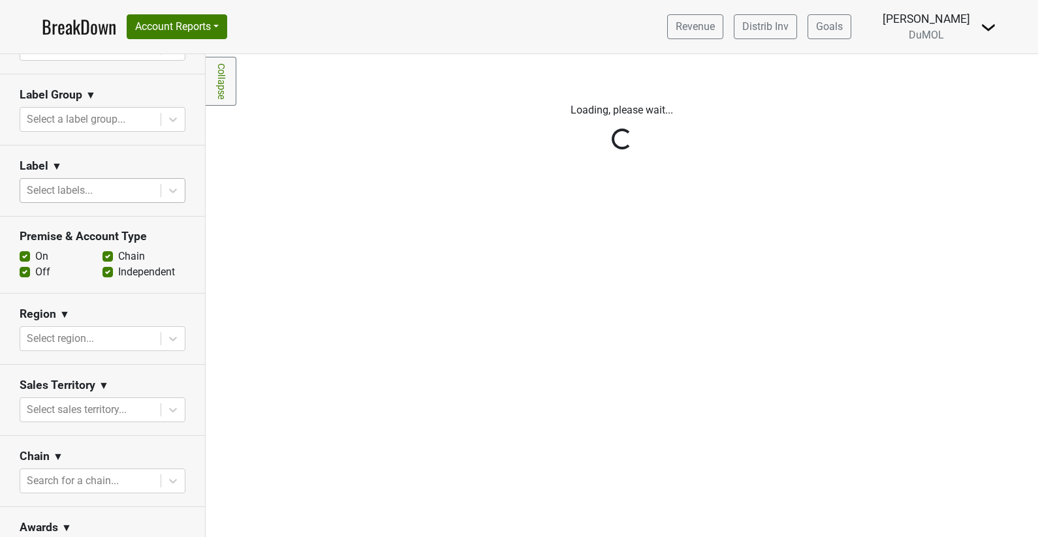
click at [174, 189] on div "Reset filters Purchased Within Last... 25 month(s) ago Sep '25 Nonbuy For Last.…" at bounding box center [103, 295] width 206 height 483
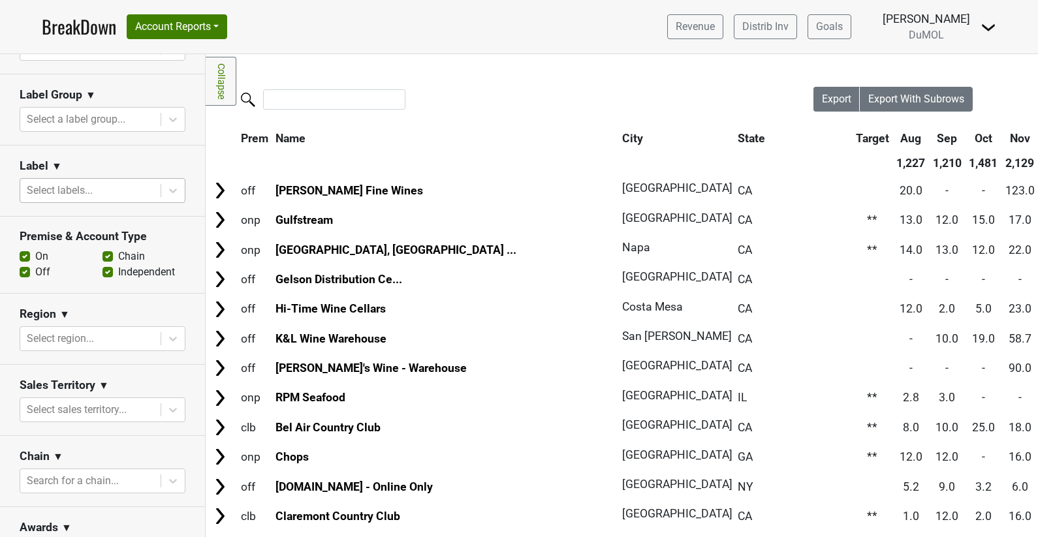
click at [174, 189] on icon at bounding box center [173, 191] width 8 height 5
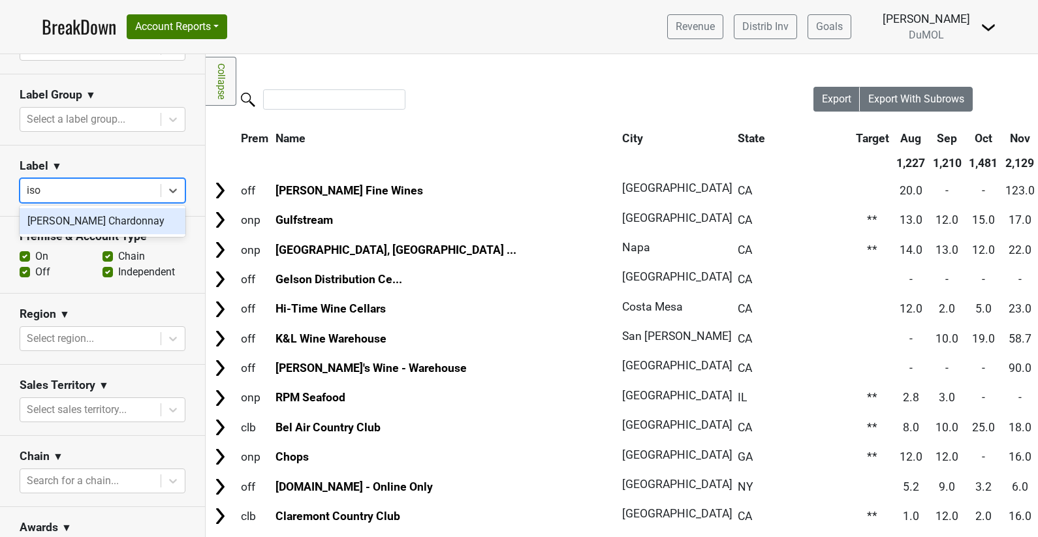
type input "isob"
click at [68, 217] on div "[PERSON_NAME] Chardonnay" at bounding box center [103, 221] width 166 height 26
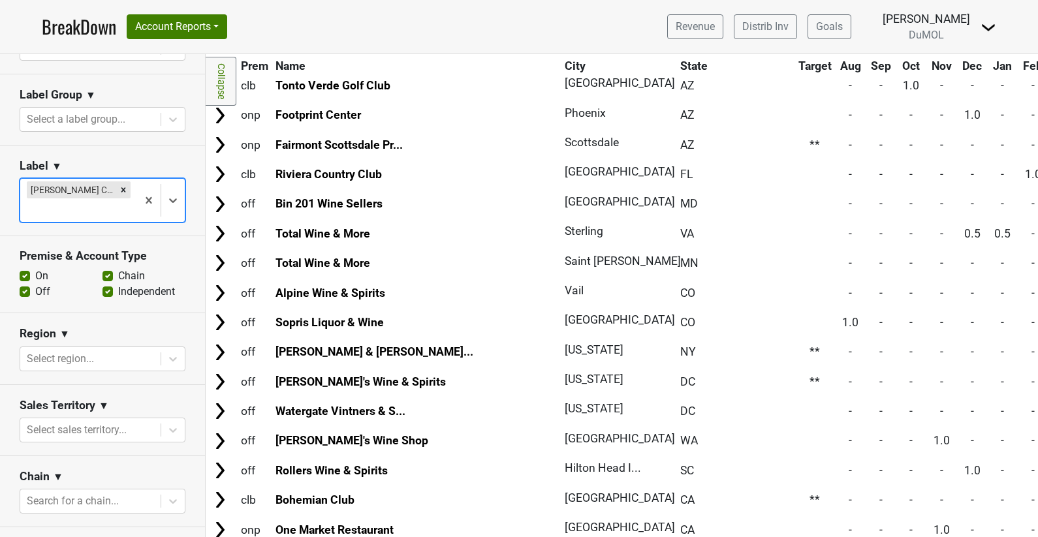
scroll to position [5270, 0]
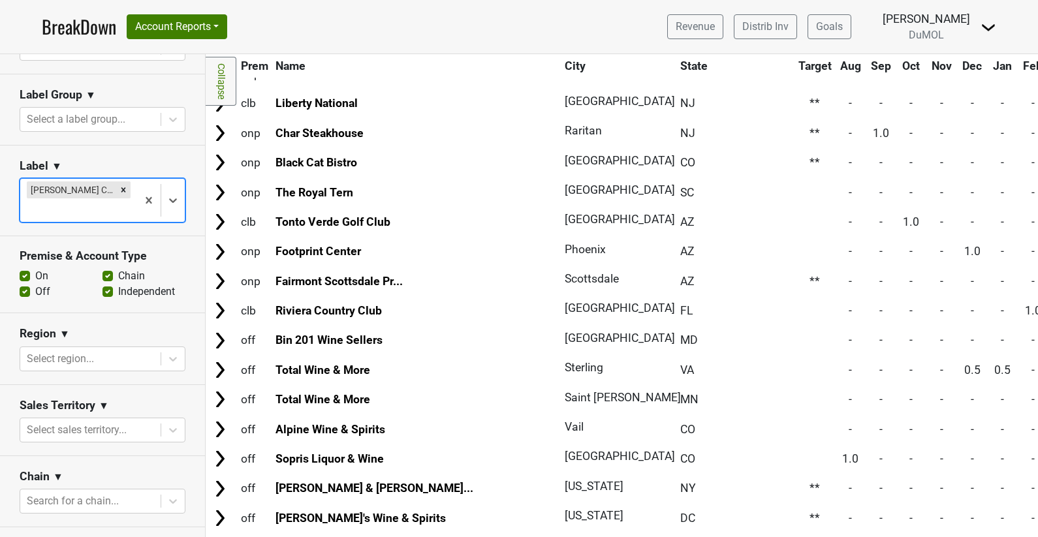
click at [35, 270] on label "On" at bounding box center [41, 276] width 13 height 16
click at [25, 270] on input "On" at bounding box center [25, 274] width 10 height 13
checkbox input "false"
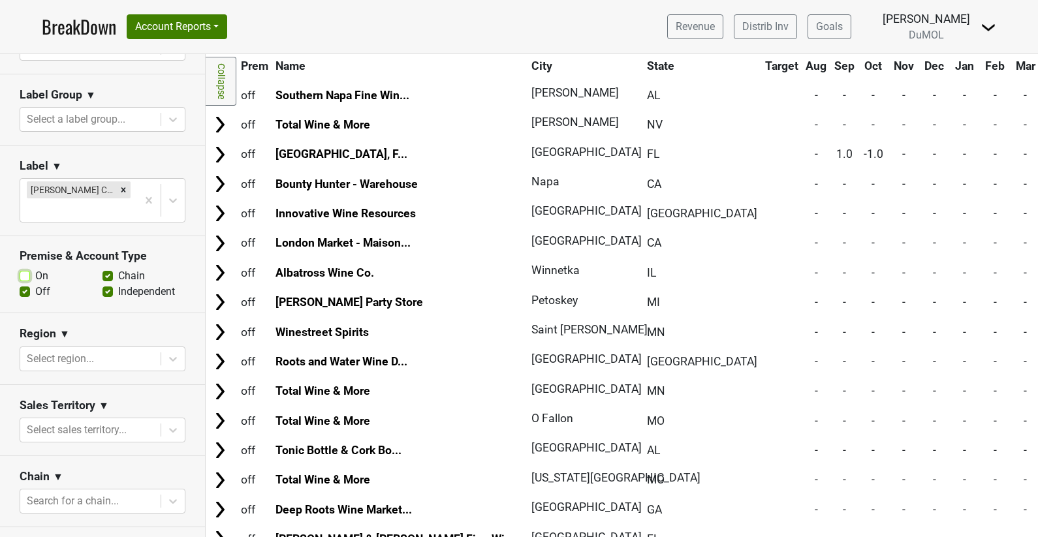
scroll to position [7050, 0]
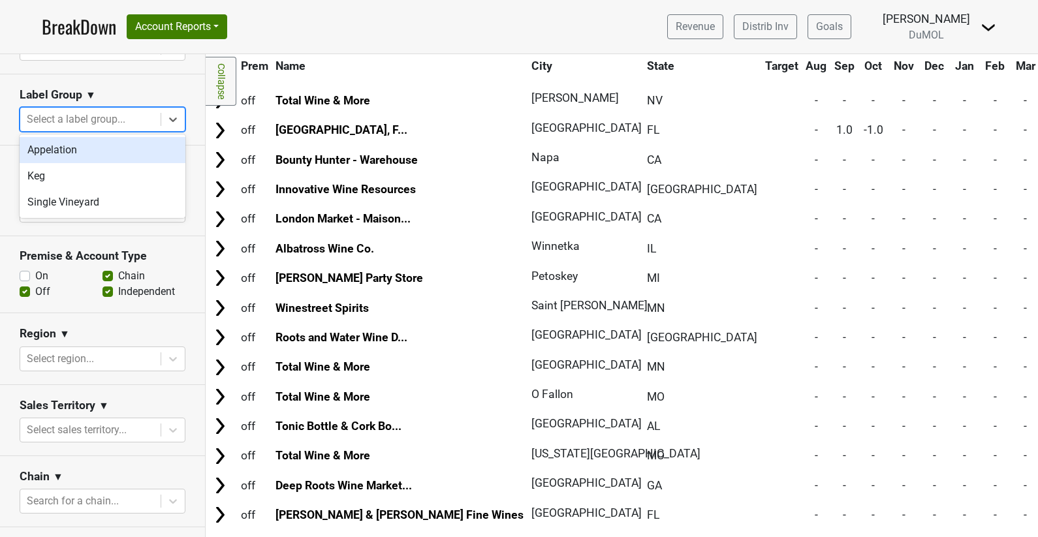
click at [80, 117] on div at bounding box center [90, 119] width 127 height 18
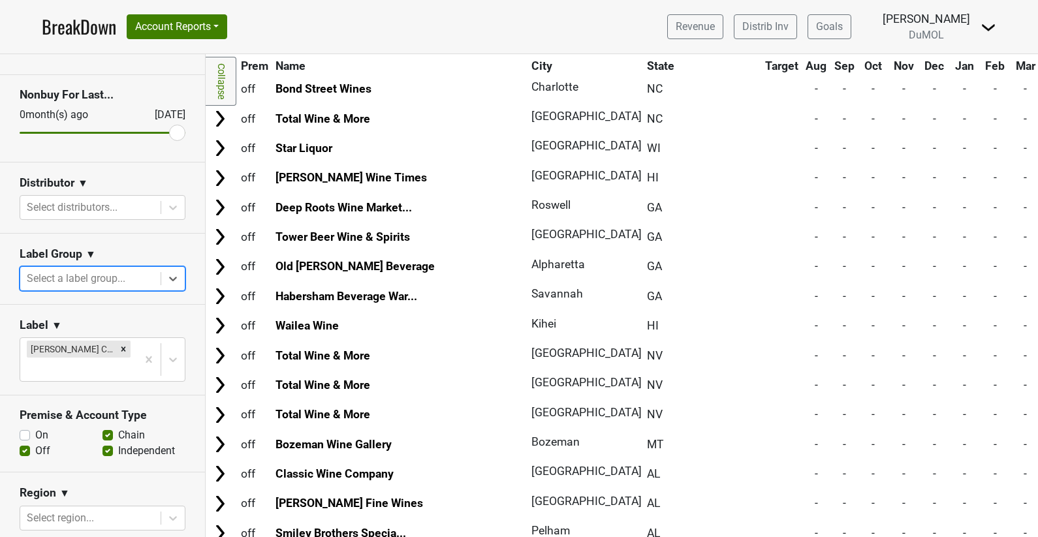
scroll to position [0, 0]
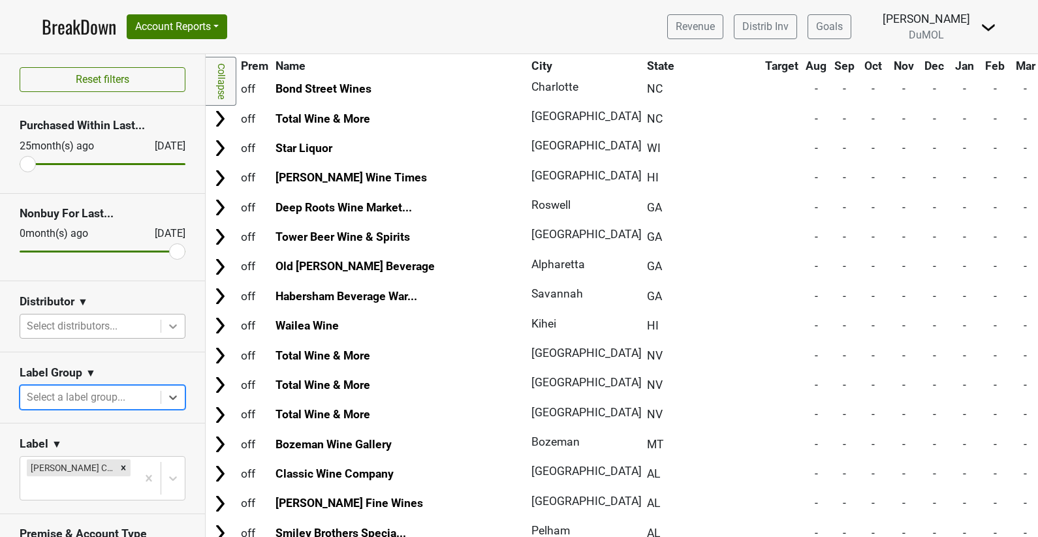
click at [180, 322] on div at bounding box center [172, 326] width 23 height 23
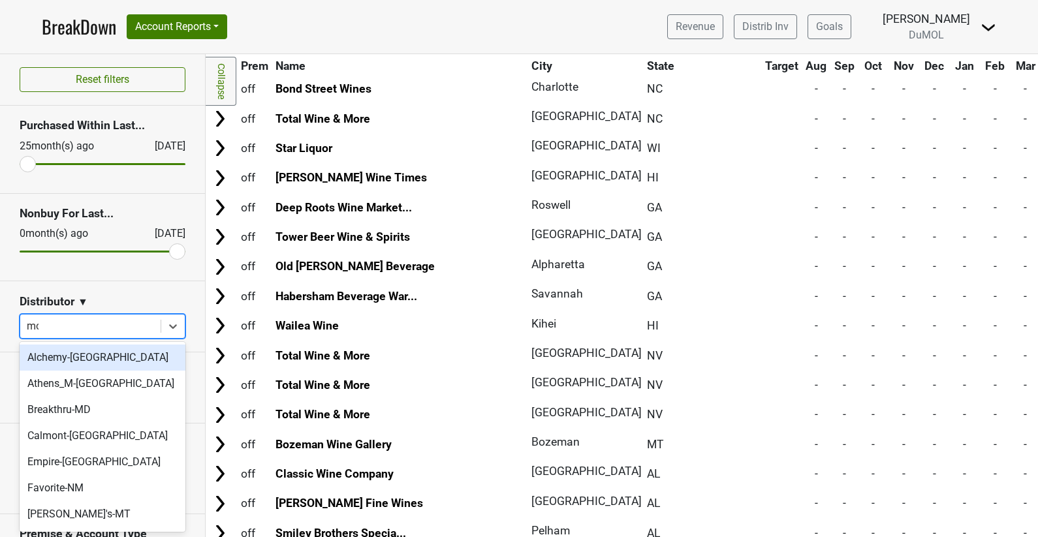
type input "mon"
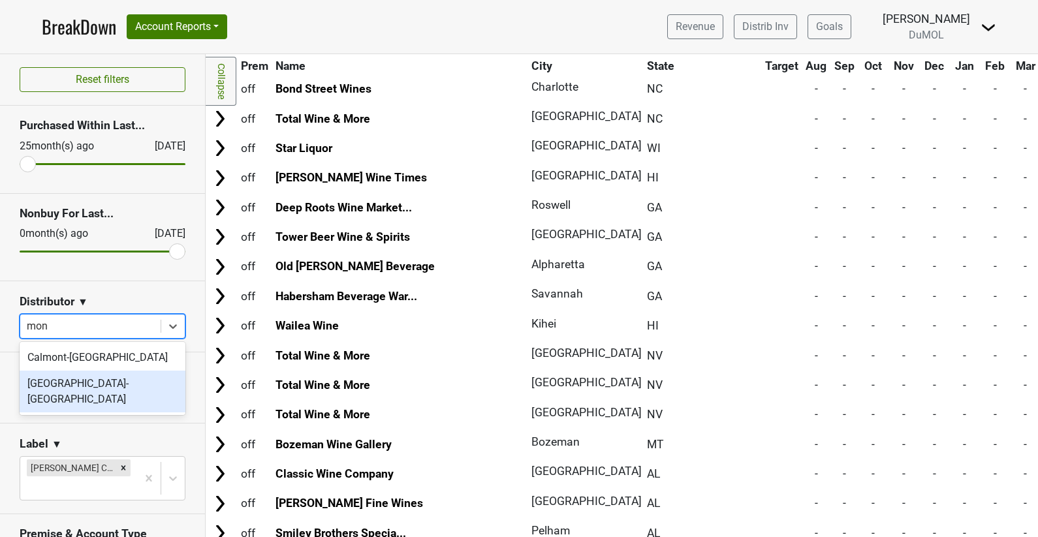
click at [121, 383] on div "Monterey-CA" at bounding box center [103, 392] width 166 height 42
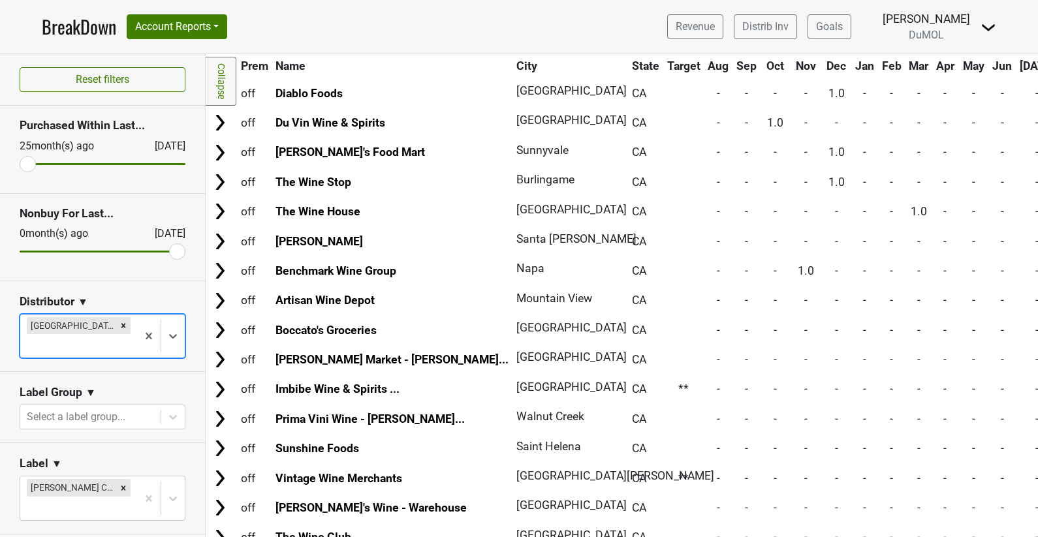
scroll to position [888, 0]
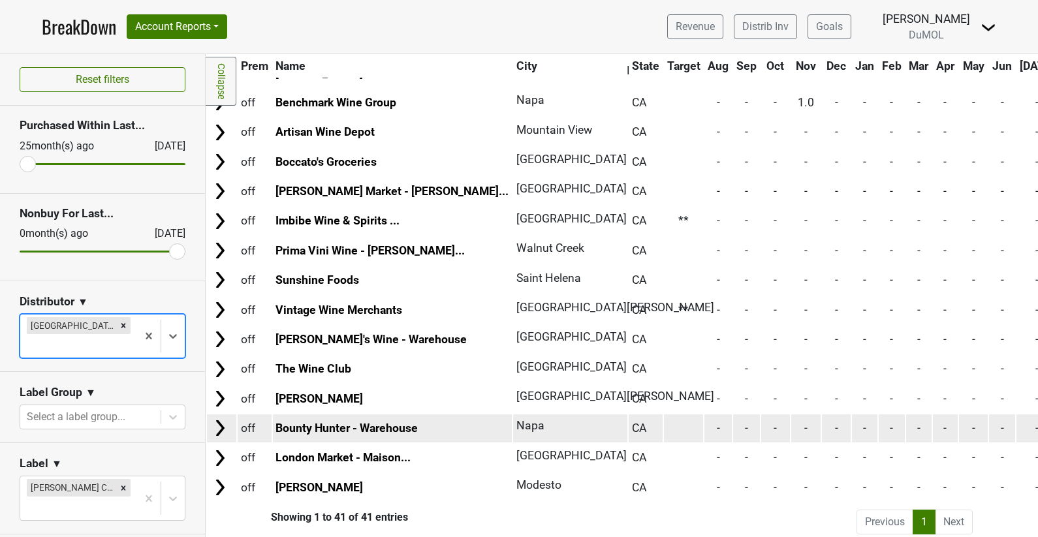
click at [220, 421] on img at bounding box center [220, 428] width 20 height 20
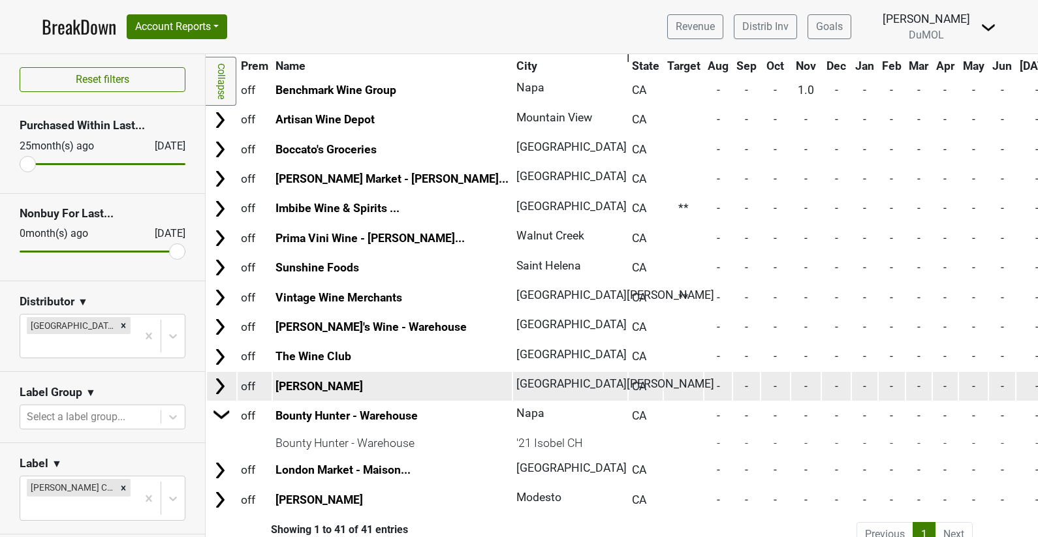
scroll to position [902, 0]
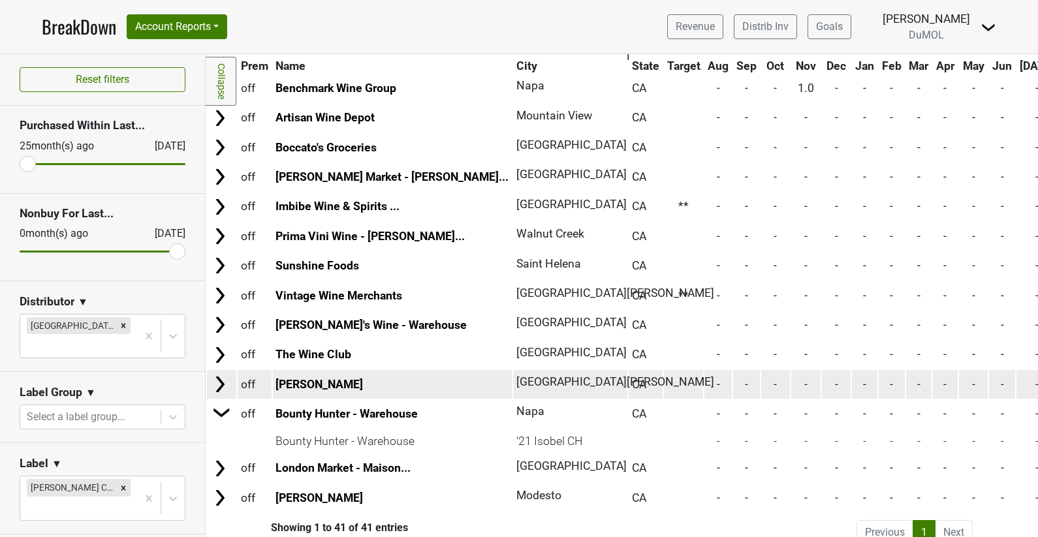
click at [226, 376] on img at bounding box center [220, 385] width 20 height 20
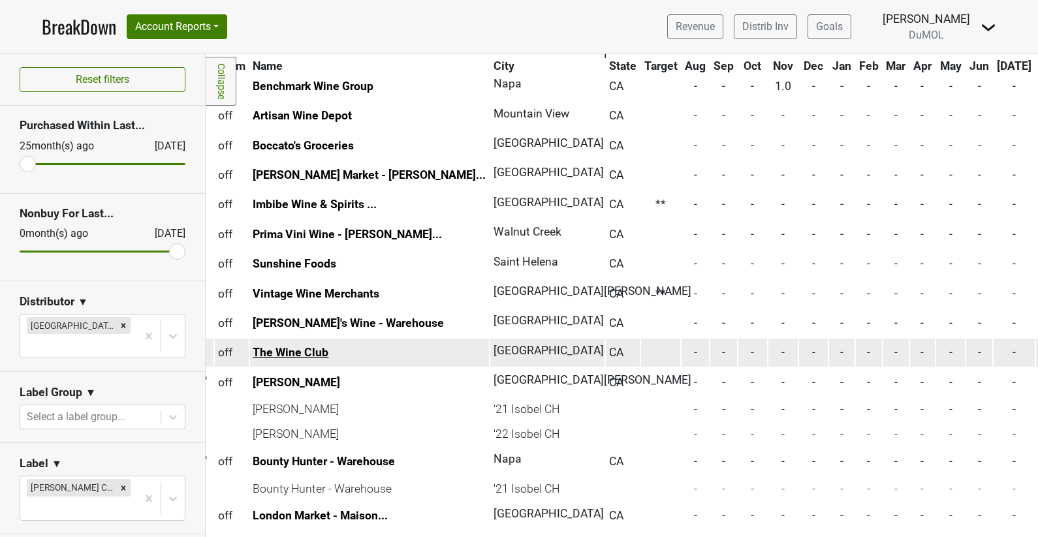
scroll to position [904, 0]
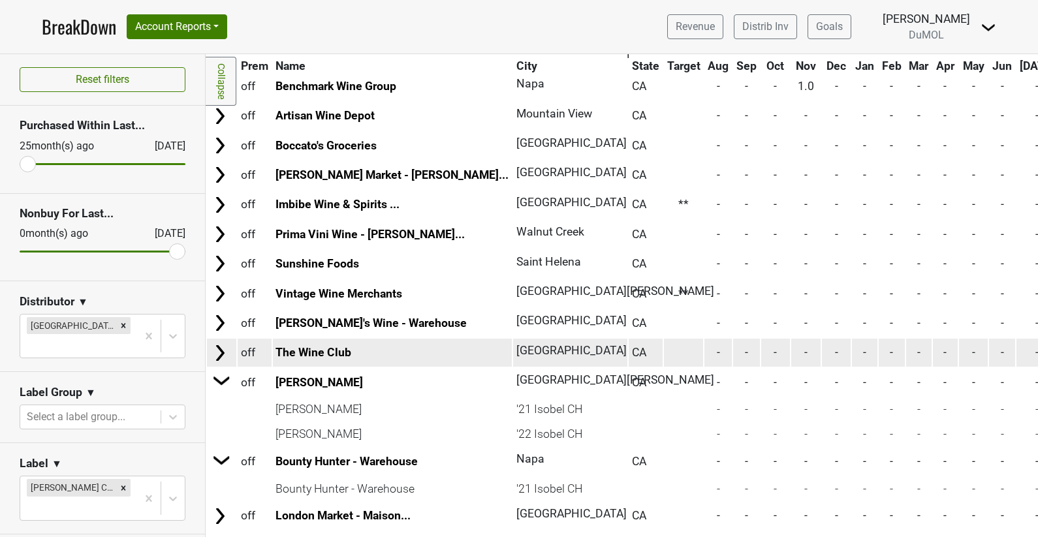
click at [214, 344] on img at bounding box center [220, 353] width 20 height 20
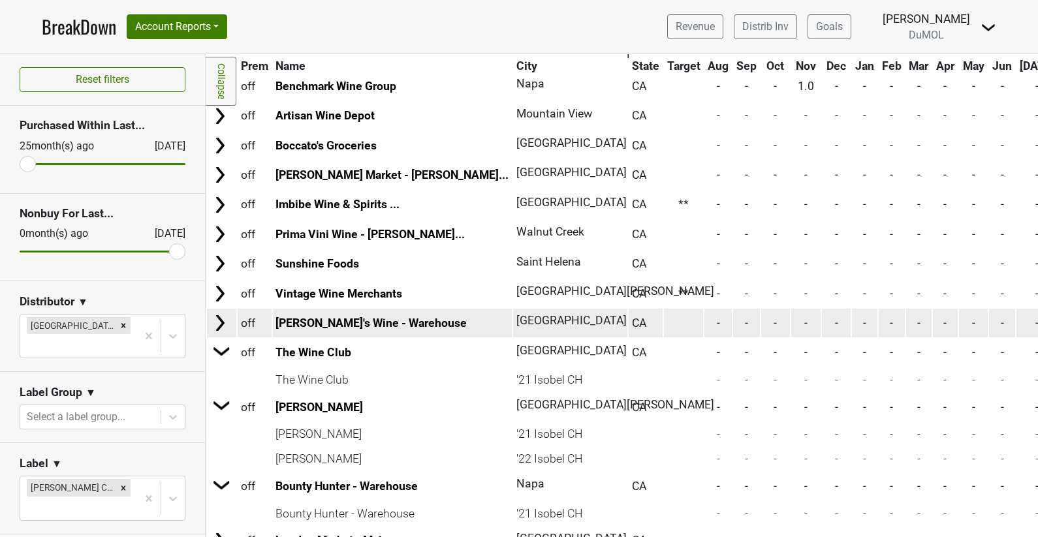
click at [222, 320] on img at bounding box center [220, 323] width 20 height 20
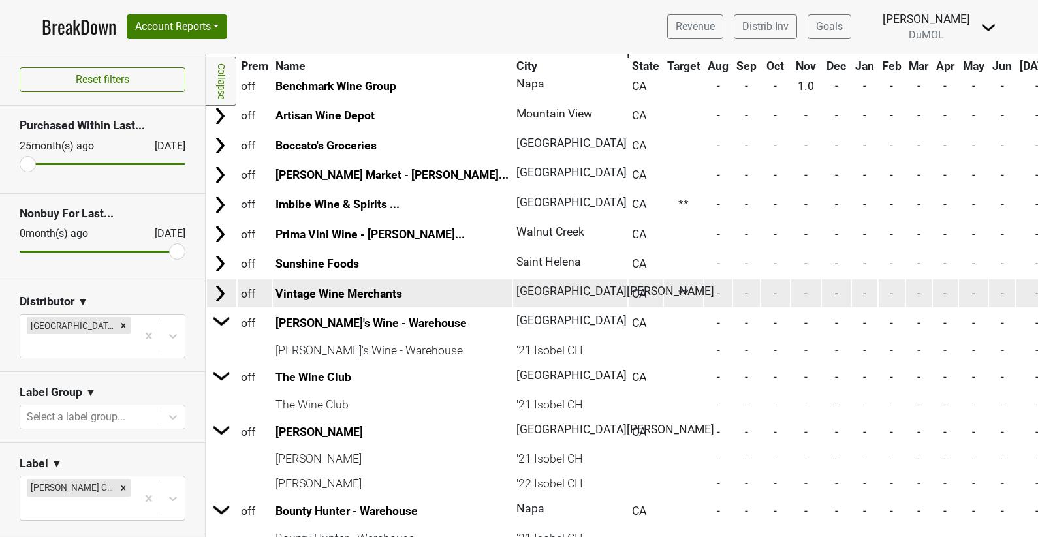
click at [217, 284] on img at bounding box center [220, 294] width 20 height 20
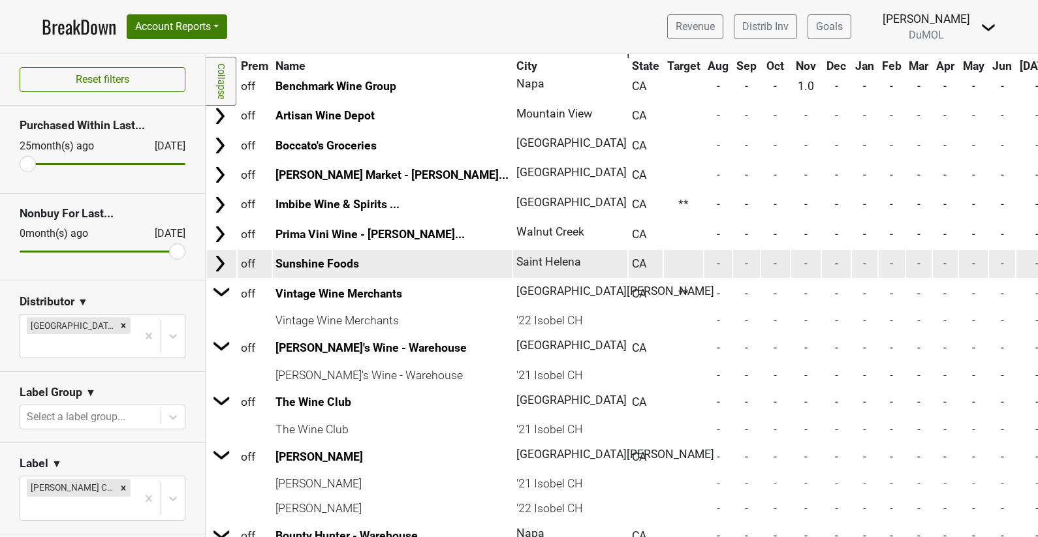
click at [223, 260] on img at bounding box center [220, 264] width 20 height 20
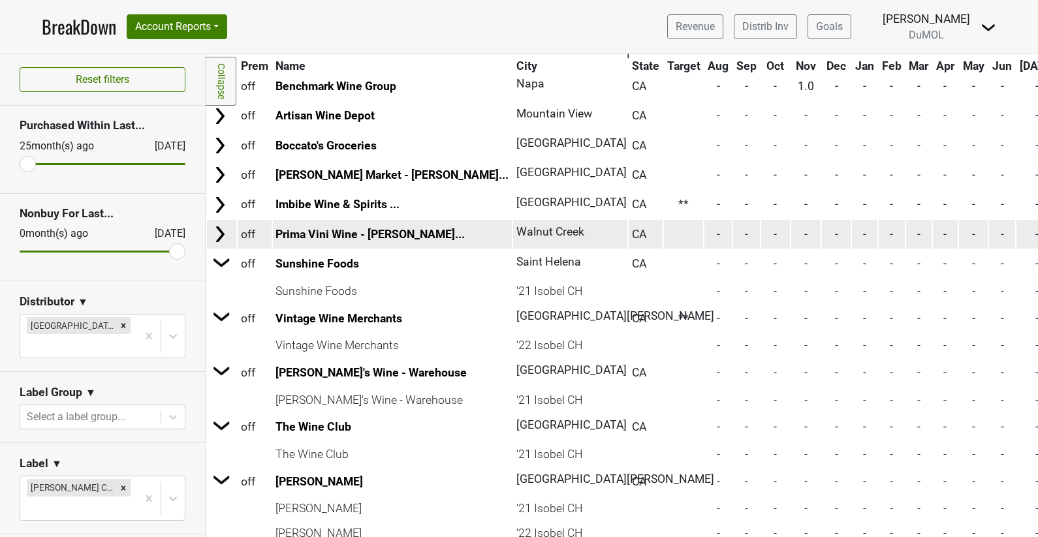
click at [219, 228] on img at bounding box center [220, 235] width 20 height 20
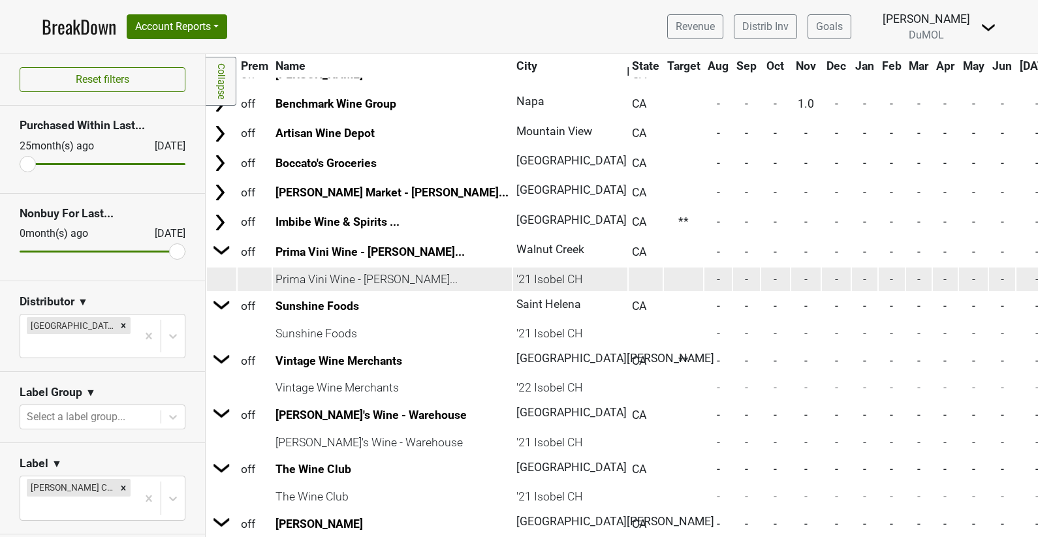
scroll to position [885, 0]
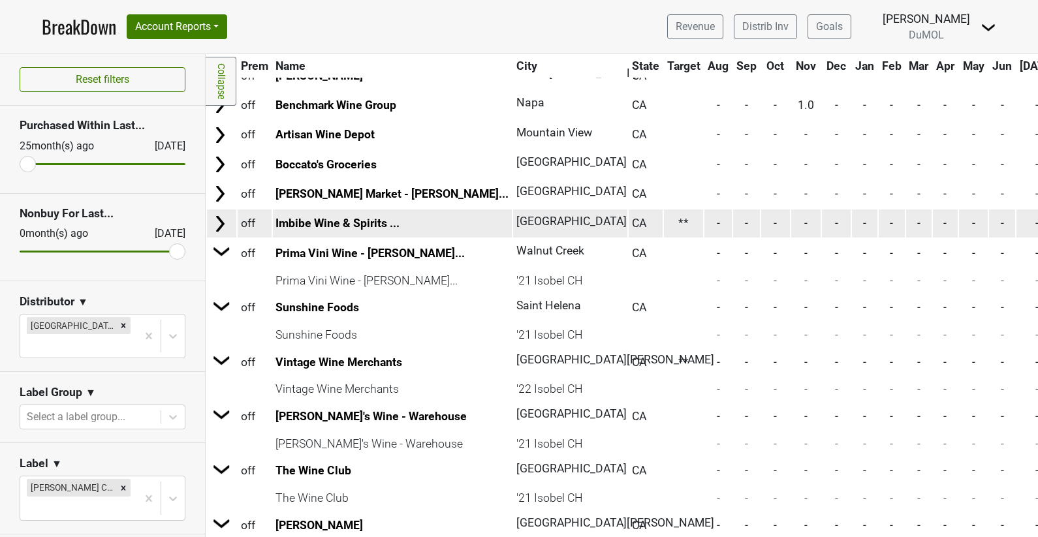
click at [217, 220] on img at bounding box center [220, 224] width 20 height 20
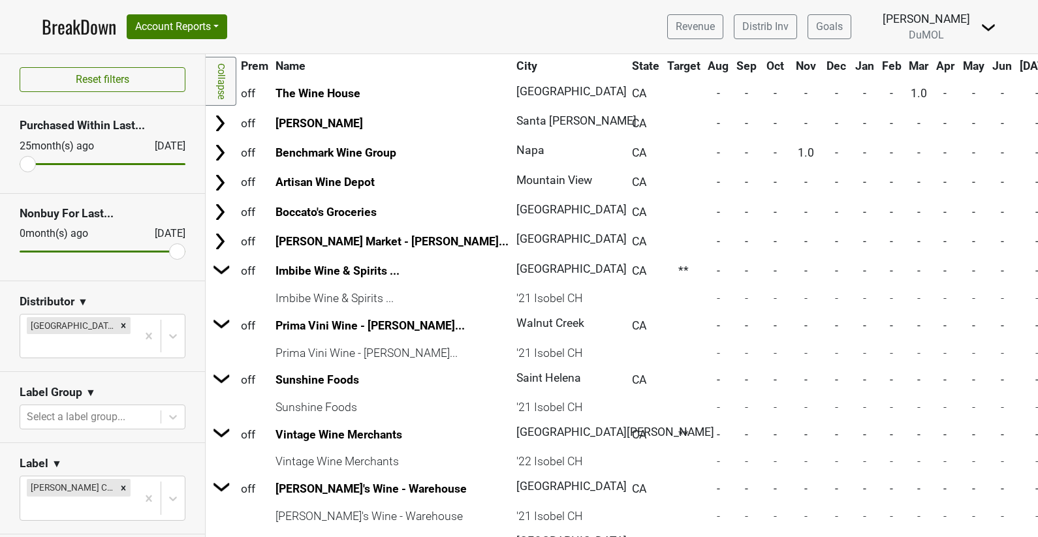
scroll to position [817, 0]
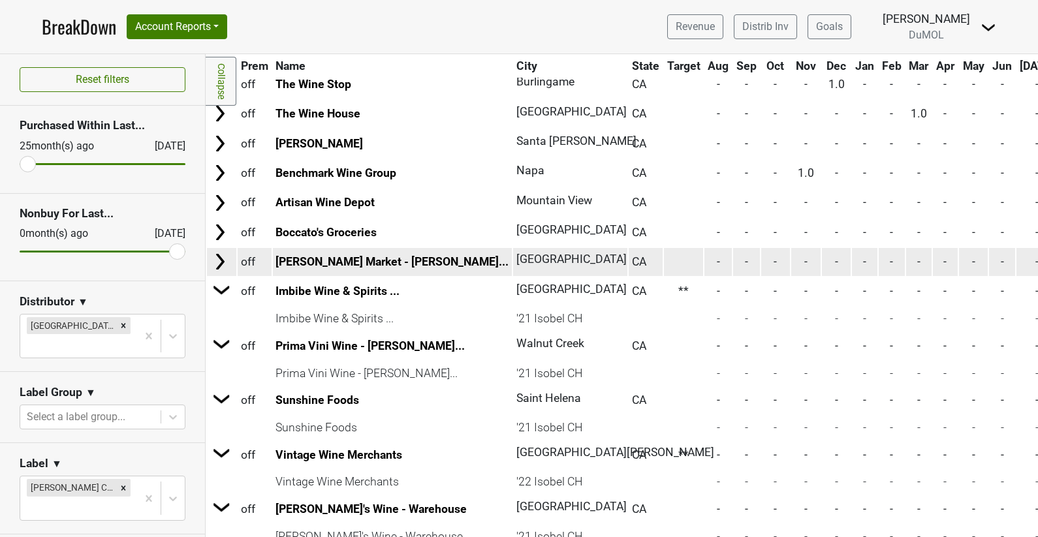
click at [211, 257] on img at bounding box center [220, 262] width 20 height 20
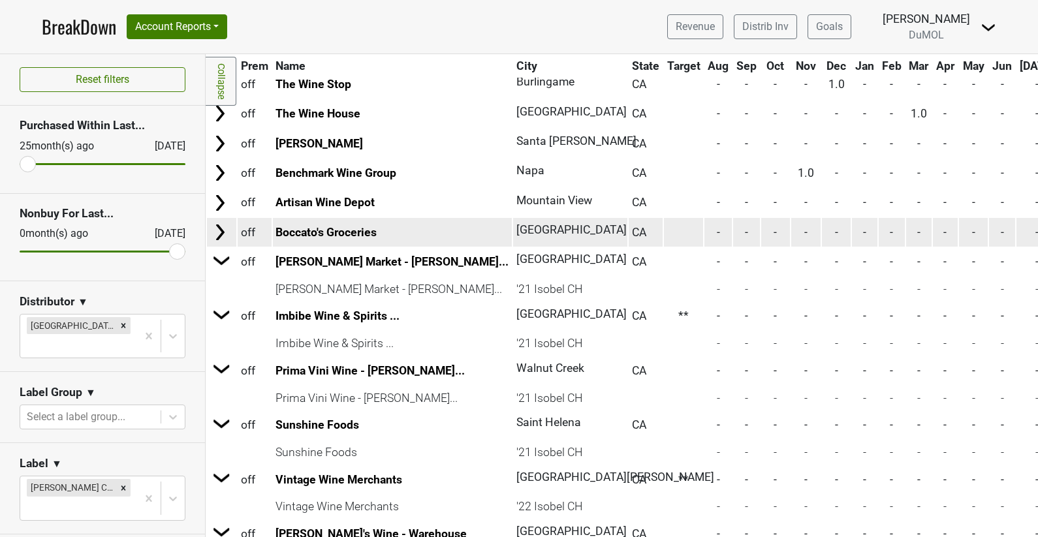
scroll to position [777, 0]
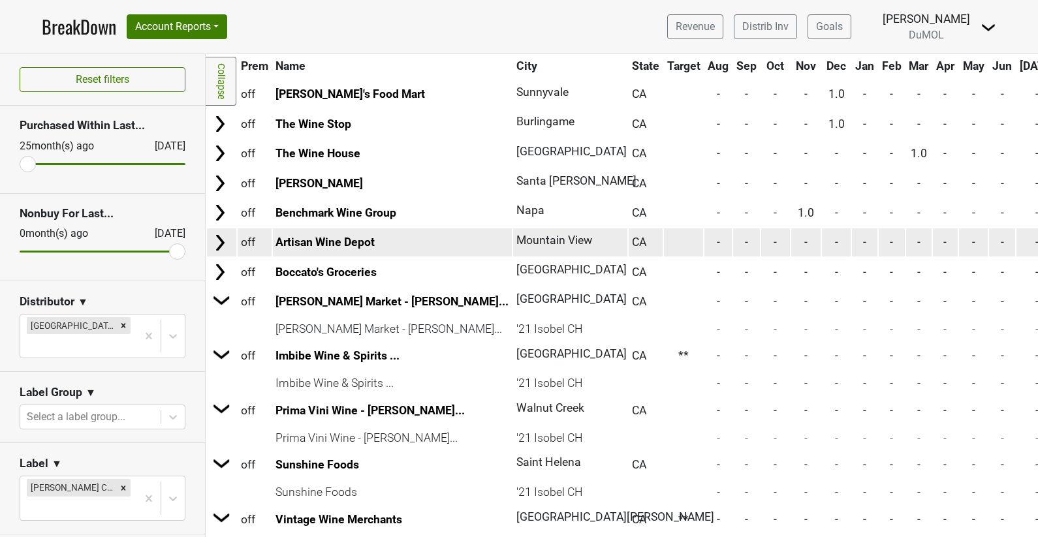
click at [225, 234] on img at bounding box center [220, 243] width 20 height 20
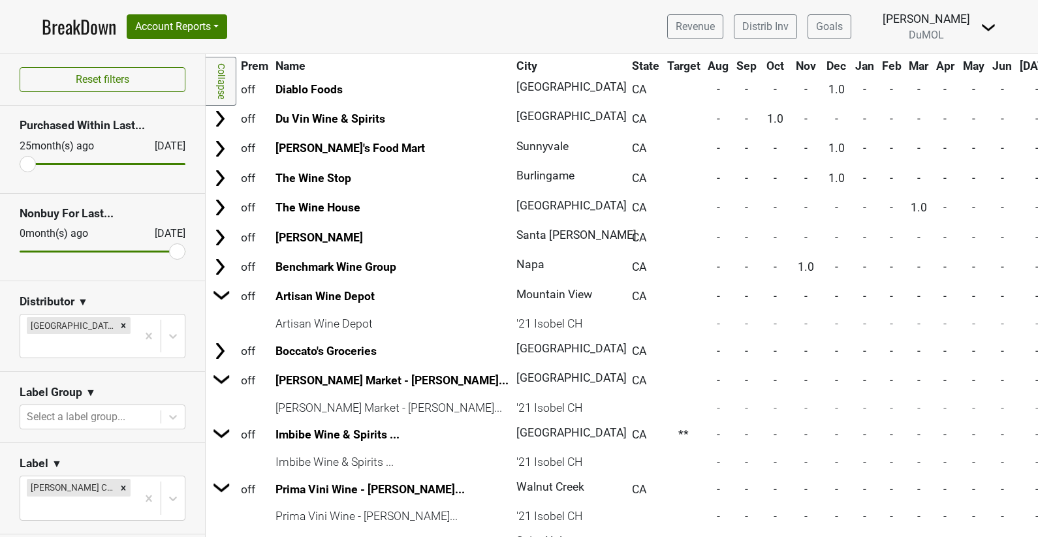
scroll to position [698, 0]
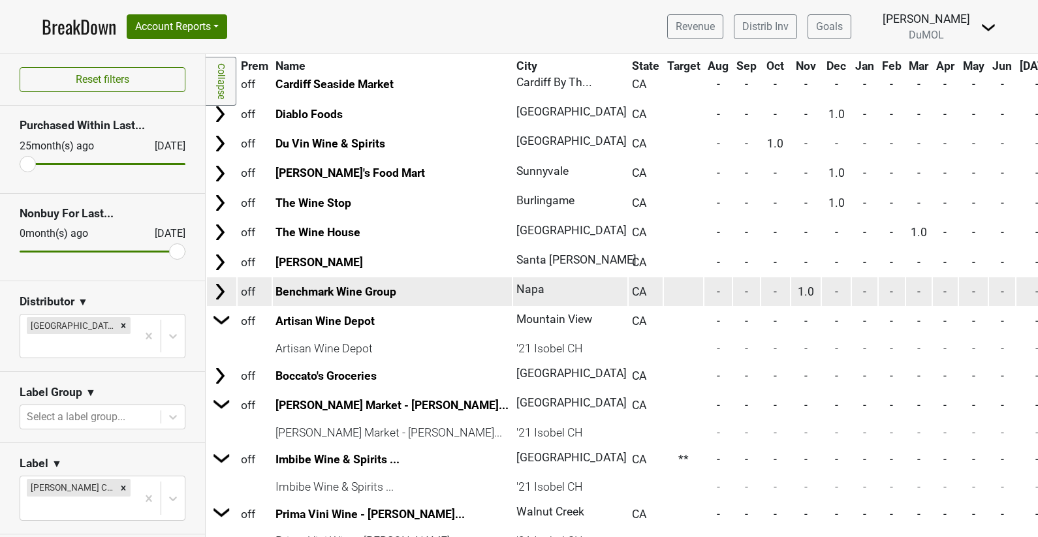
click at [220, 285] on img at bounding box center [220, 292] width 20 height 20
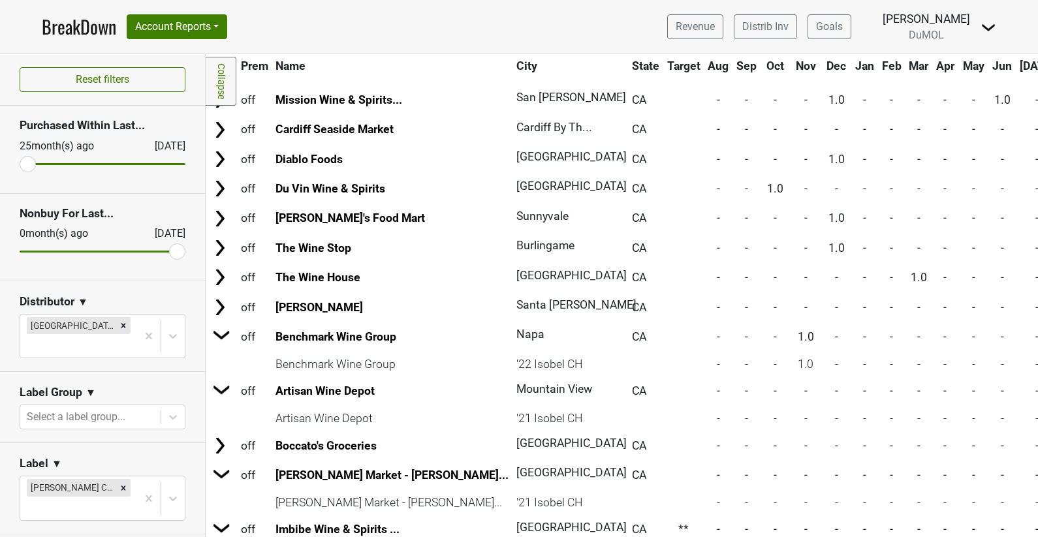
scroll to position [653, 0]
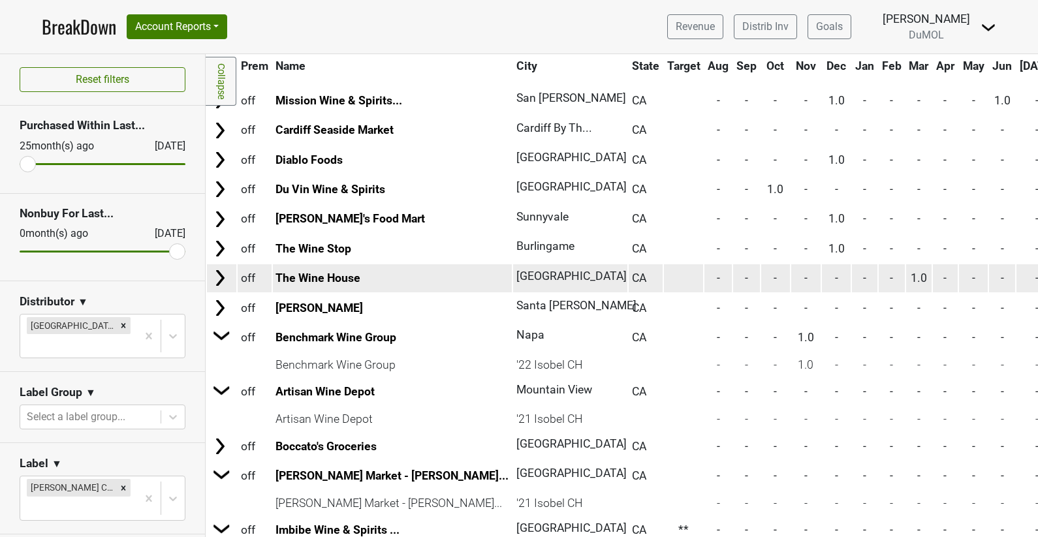
click at [229, 273] on td at bounding box center [221, 278] width 29 height 28
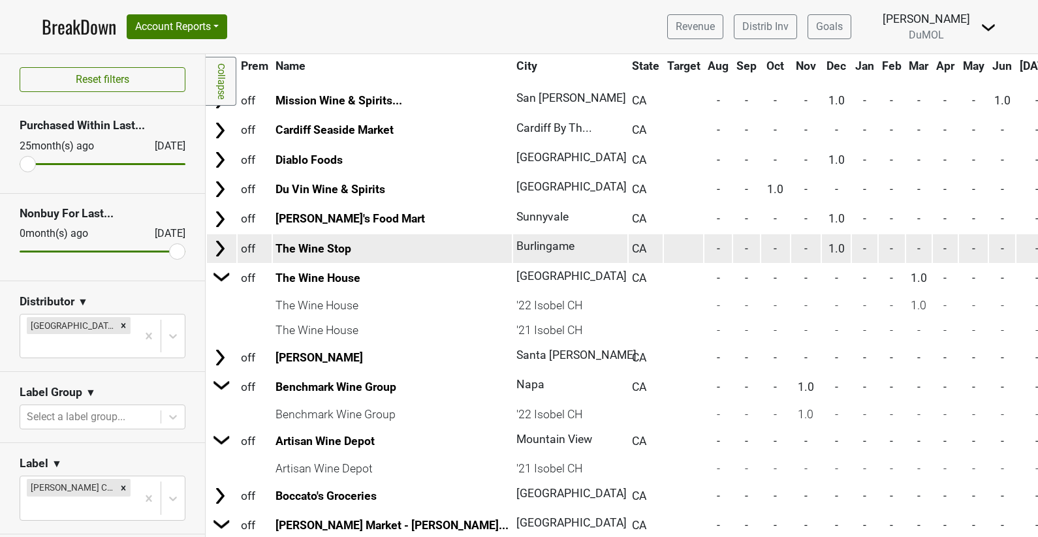
click at [223, 241] on img at bounding box center [220, 249] width 20 height 20
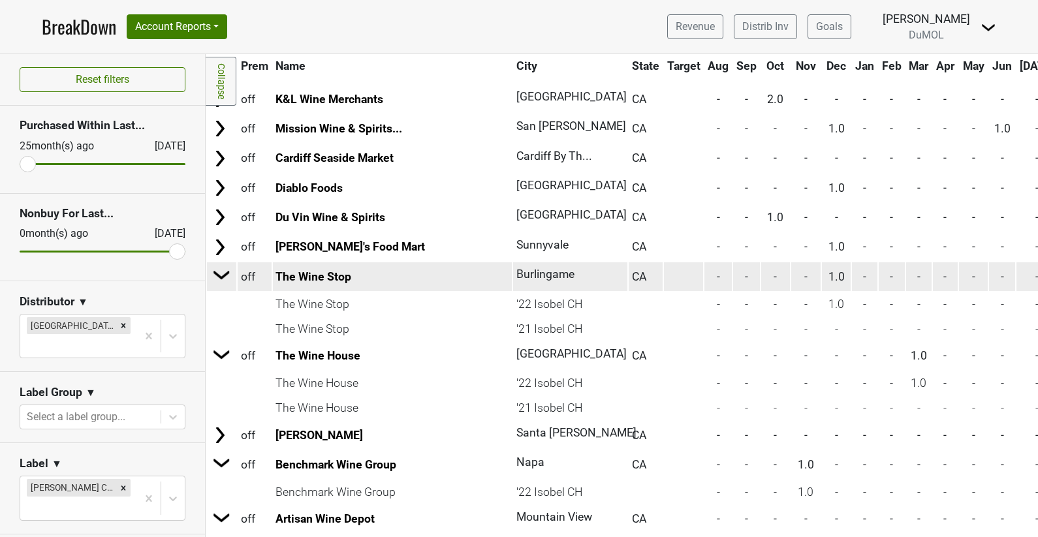
scroll to position [617, 0]
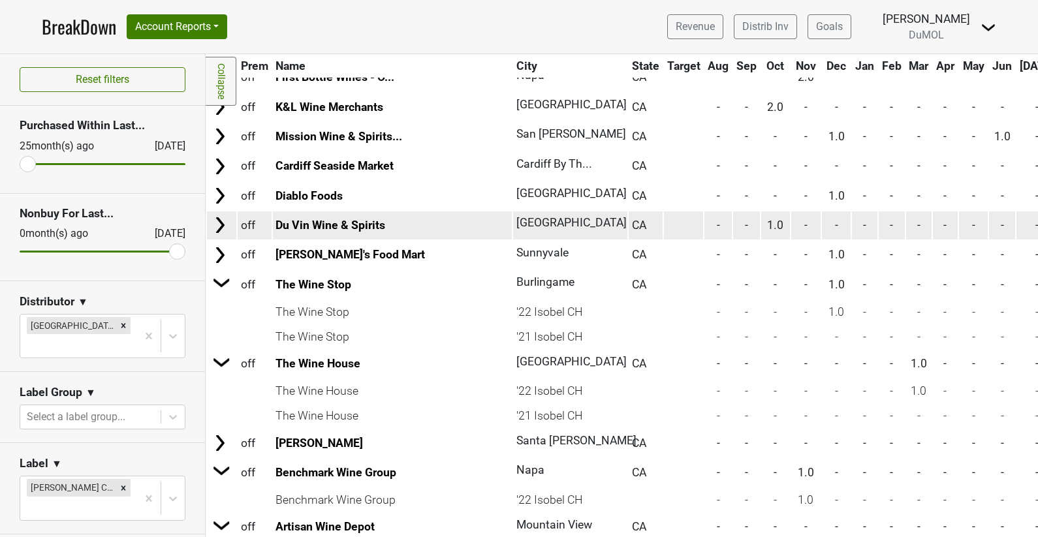
click at [226, 223] on img at bounding box center [220, 225] width 20 height 20
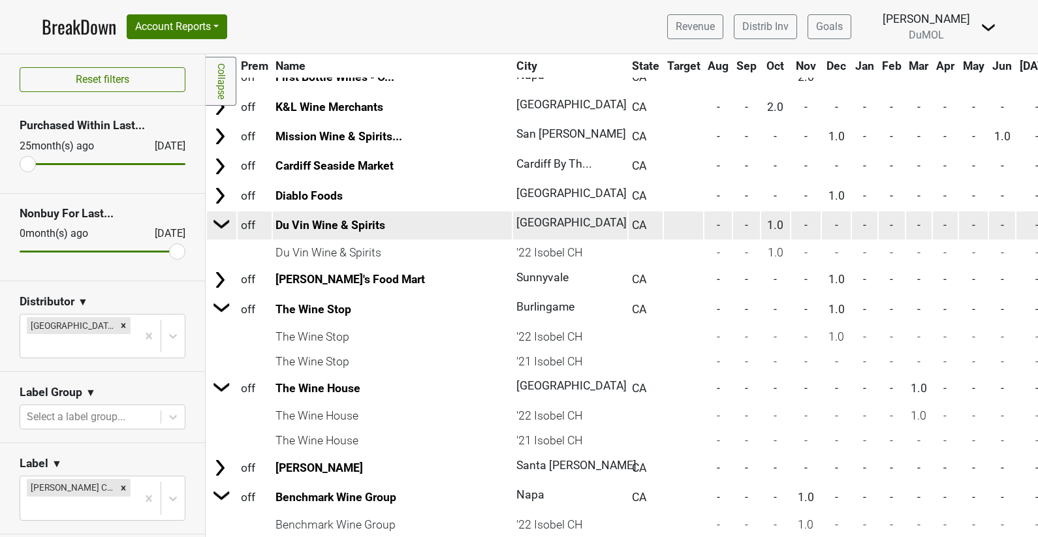
scroll to position [553, 0]
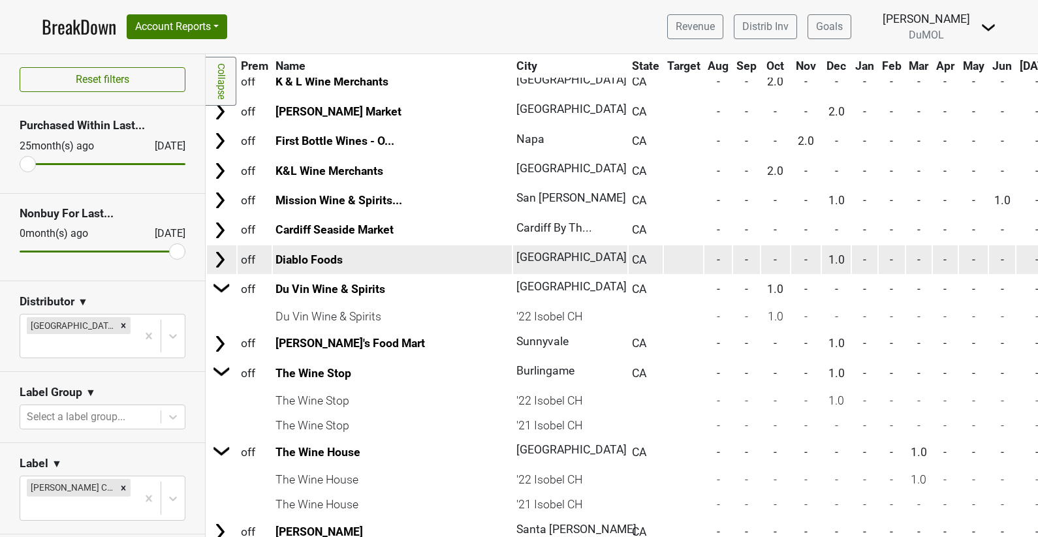
click at [223, 256] on img at bounding box center [220, 260] width 20 height 20
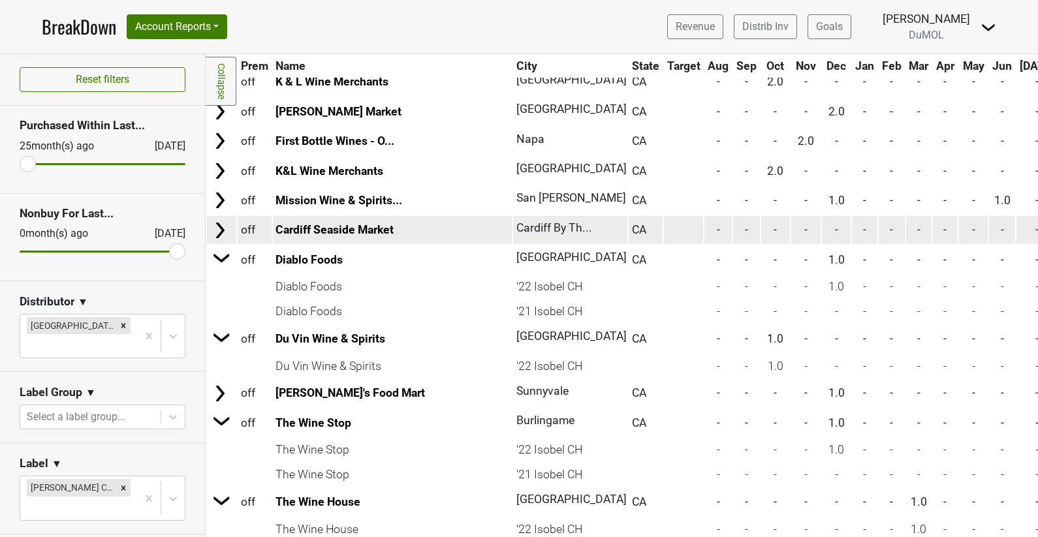
click at [225, 223] on img at bounding box center [220, 231] width 20 height 20
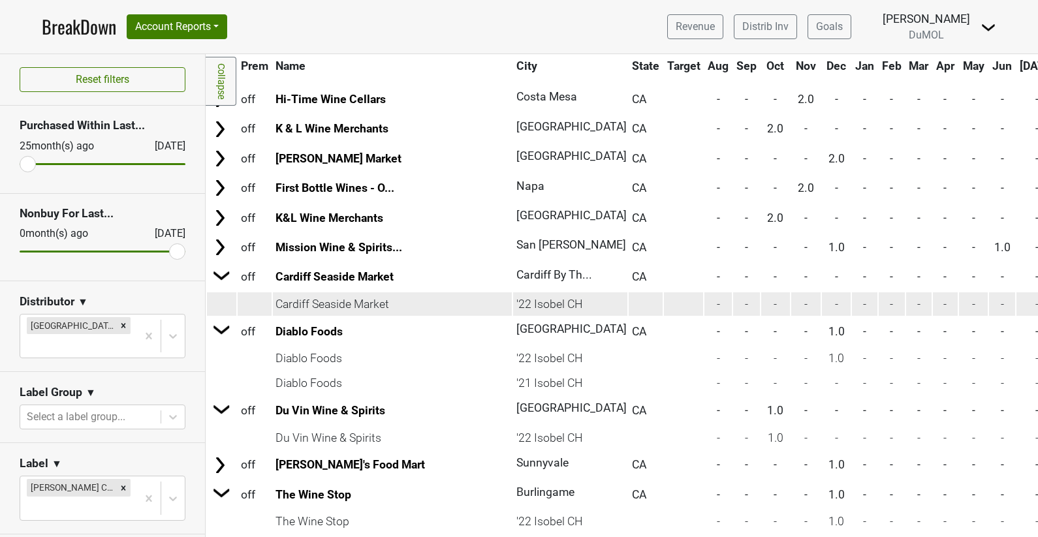
scroll to position [490, 0]
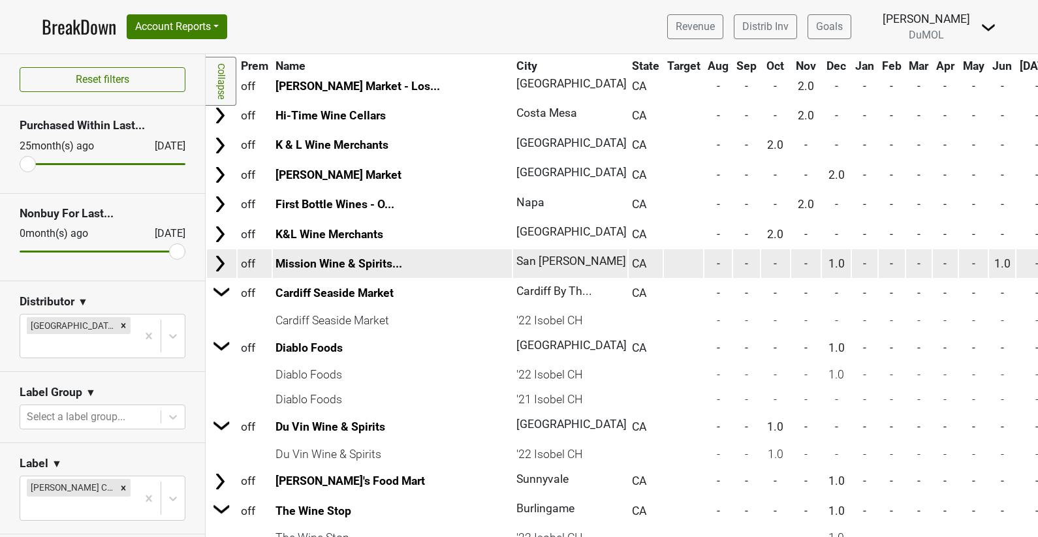
click at [223, 260] on img at bounding box center [220, 264] width 20 height 20
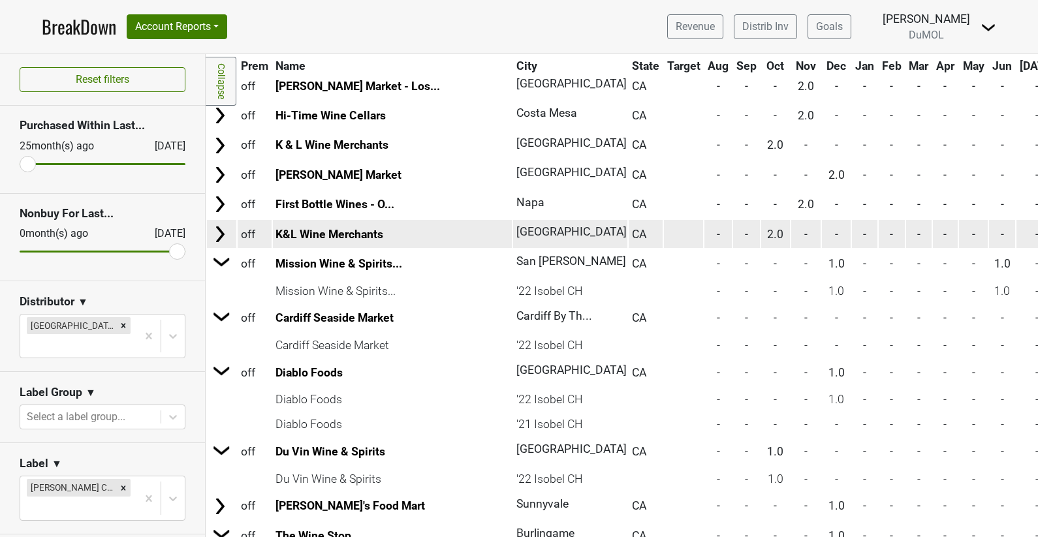
click at [221, 233] on img at bounding box center [220, 235] width 20 height 20
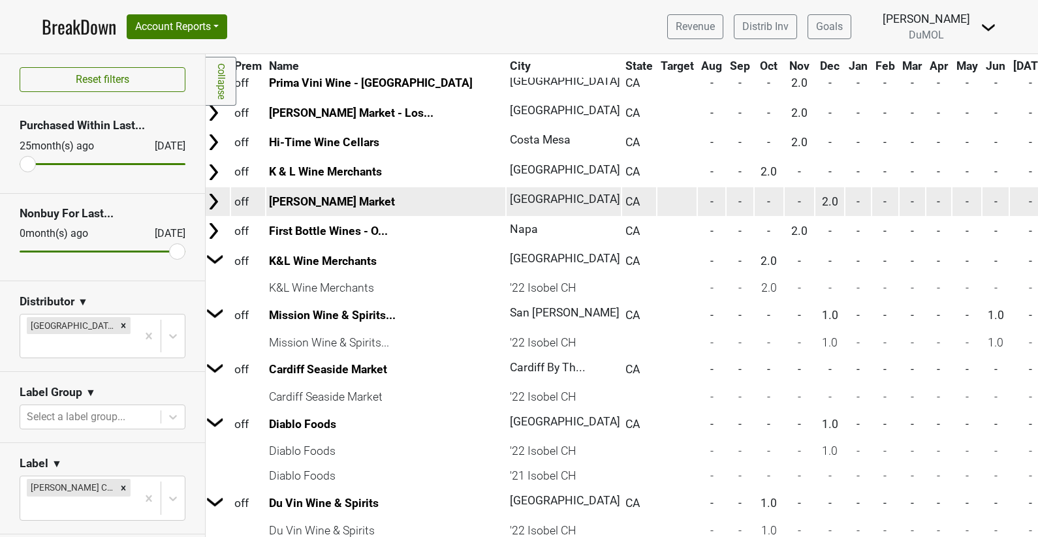
scroll to position [463, 0]
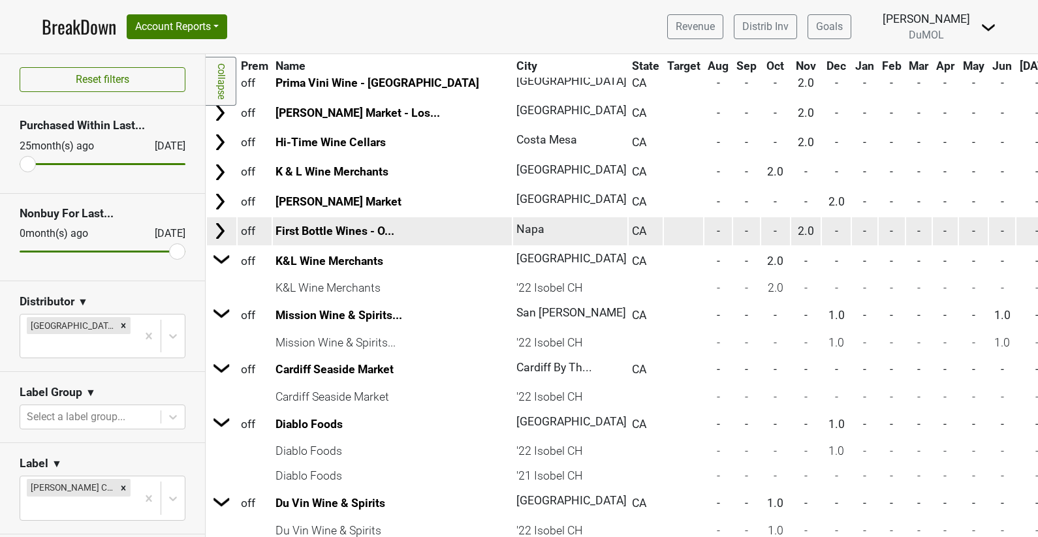
click at [223, 226] on img at bounding box center [220, 231] width 20 height 20
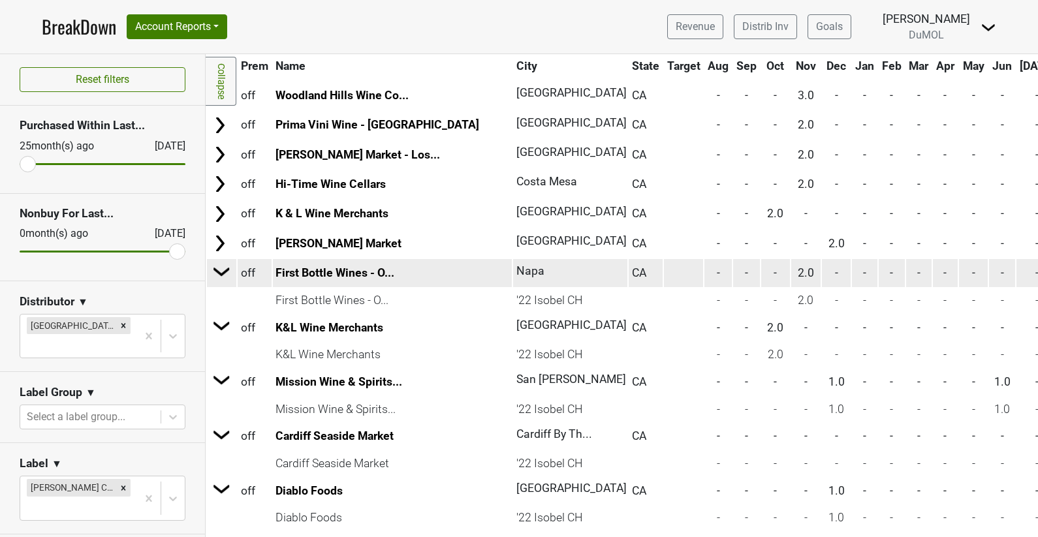
scroll to position [411, 0]
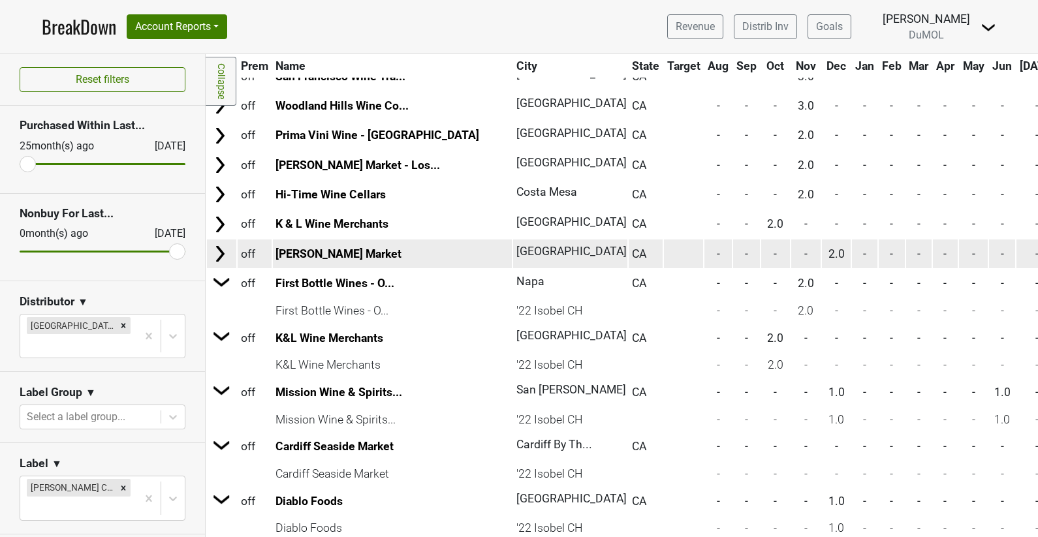
click at [220, 251] on img at bounding box center [220, 254] width 20 height 20
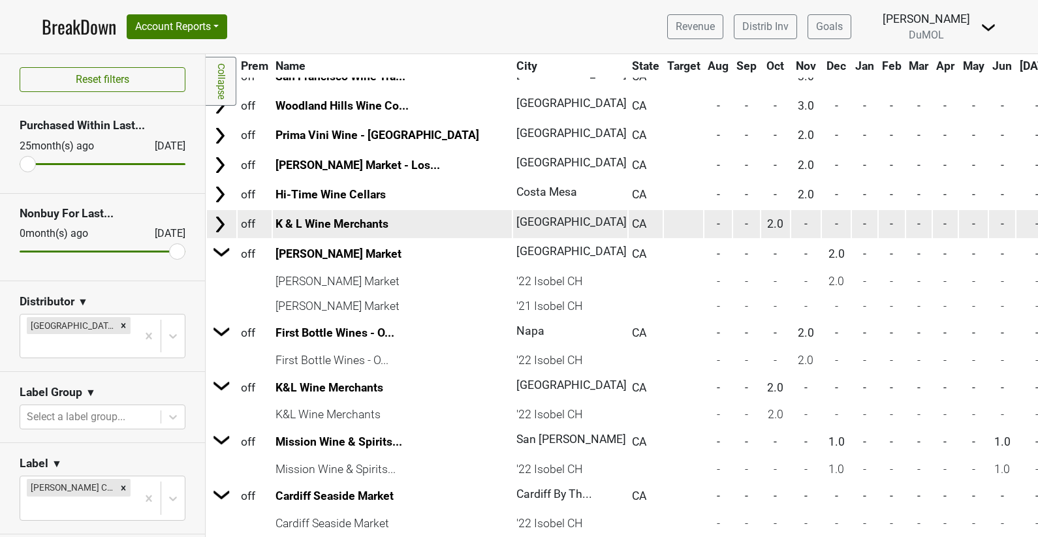
click at [220, 222] on img at bounding box center [220, 225] width 20 height 20
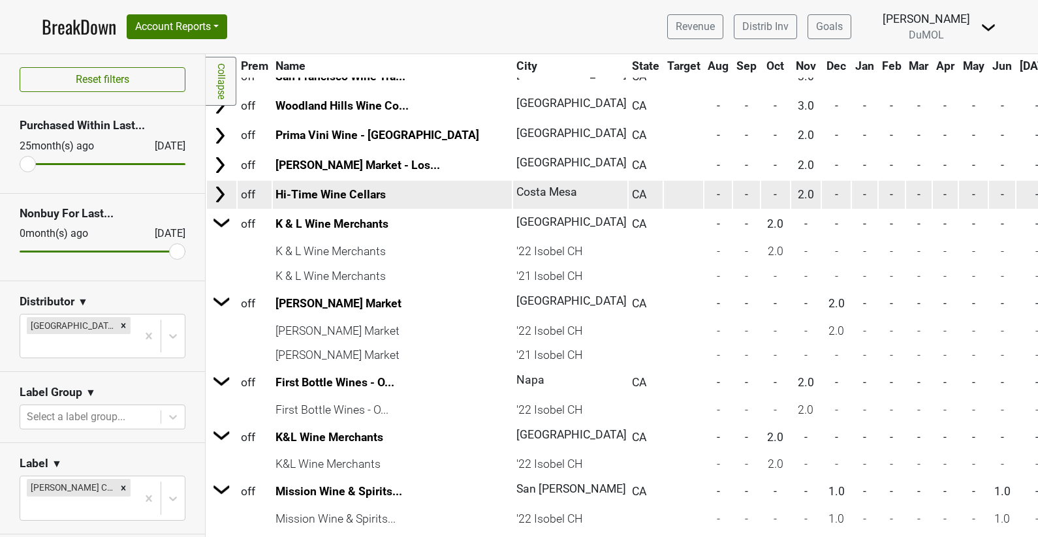
click at [227, 193] on img at bounding box center [220, 195] width 20 height 20
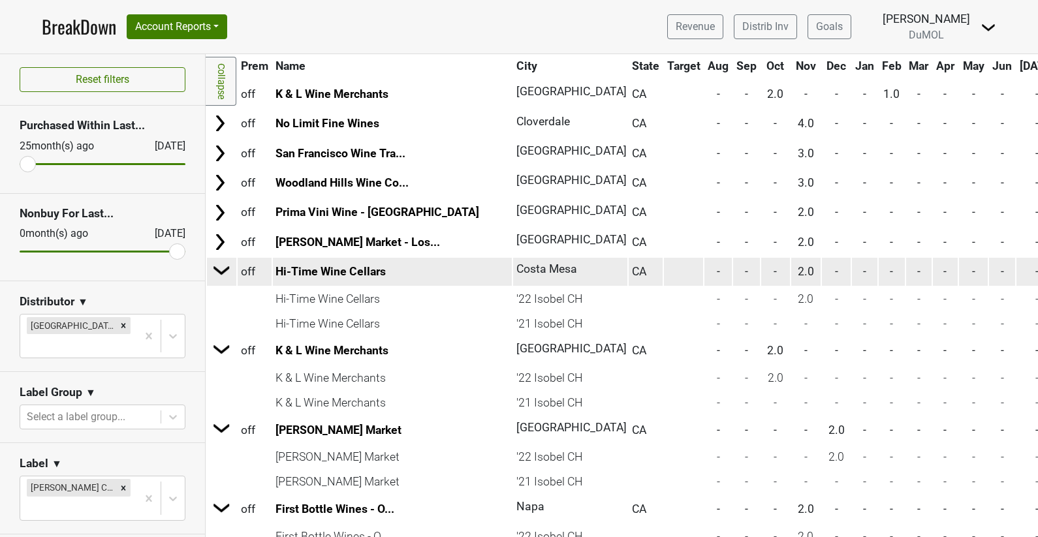
scroll to position [333, 0]
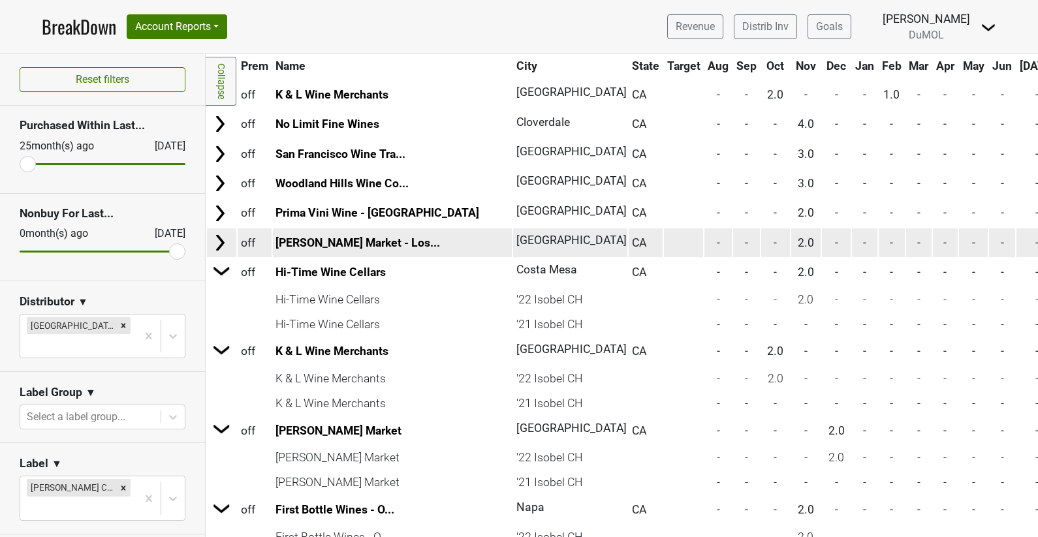
click at [215, 240] on img at bounding box center [220, 243] width 20 height 20
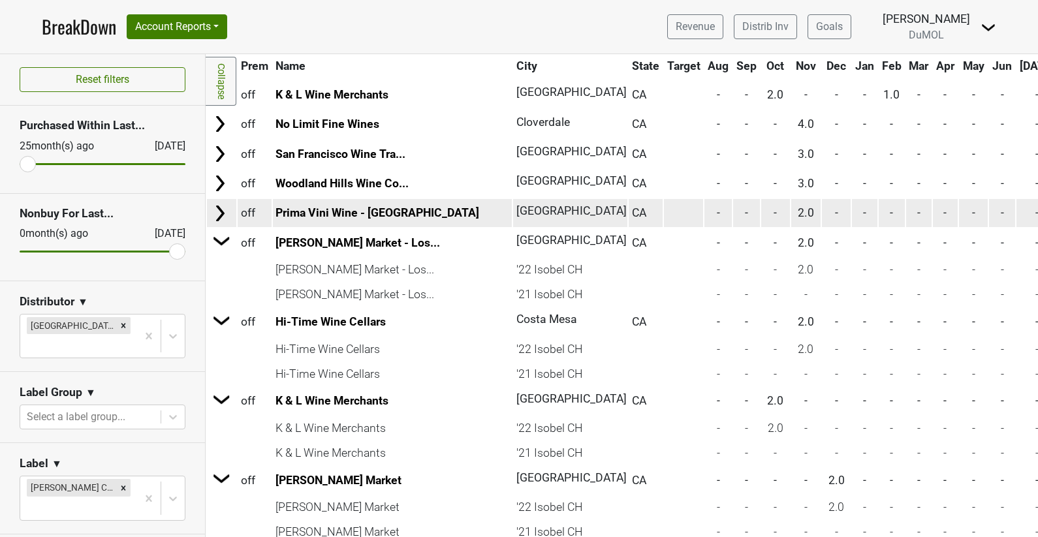
click at [211, 209] on img at bounding box center [220, 214] width 20 height 20
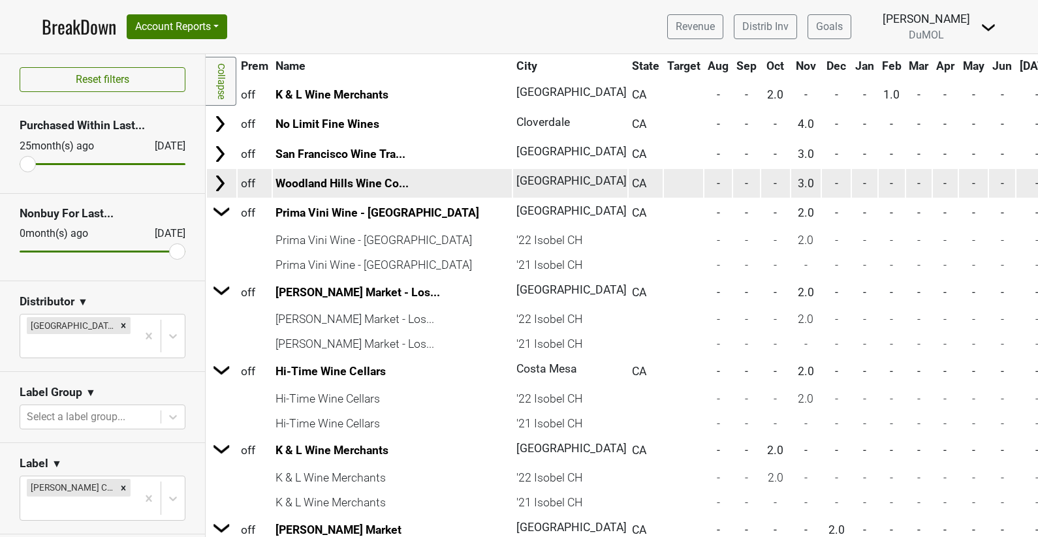
click at [218, 174] on img at bounding box center [220, 184] width 20 height 20
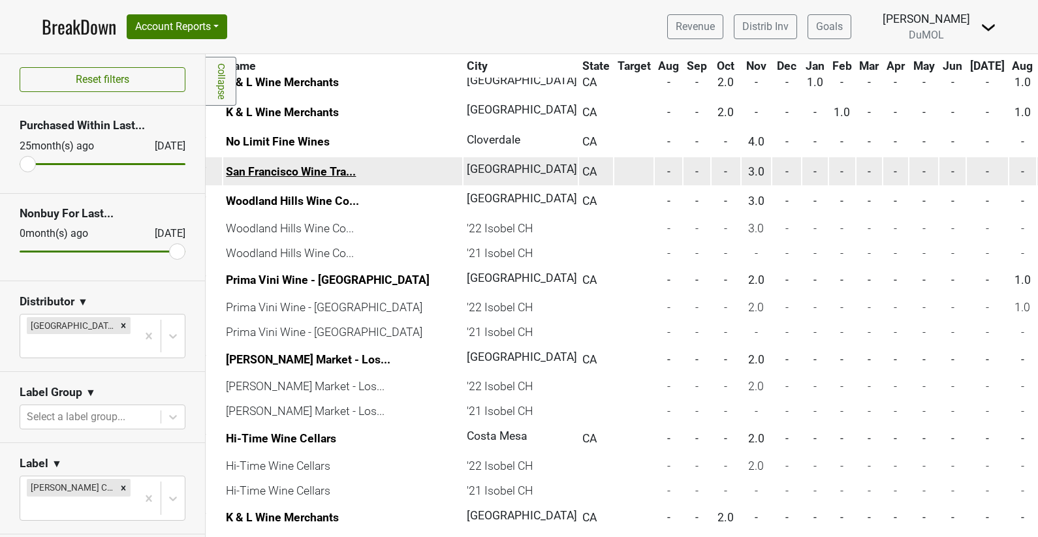
scroll to position [315, 0]
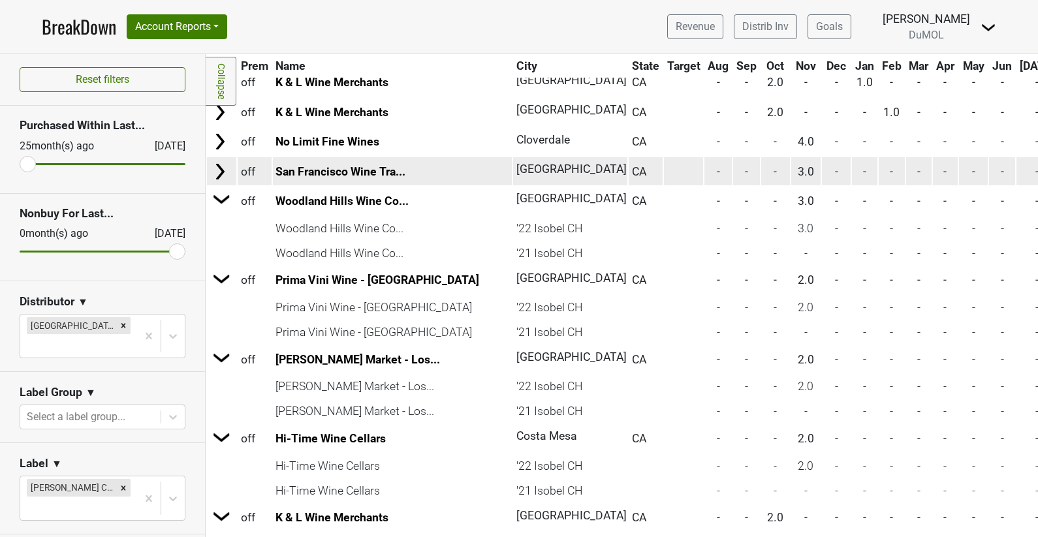
click at [217, 170] on img at bounding box center [220, 172] width 20 height 20
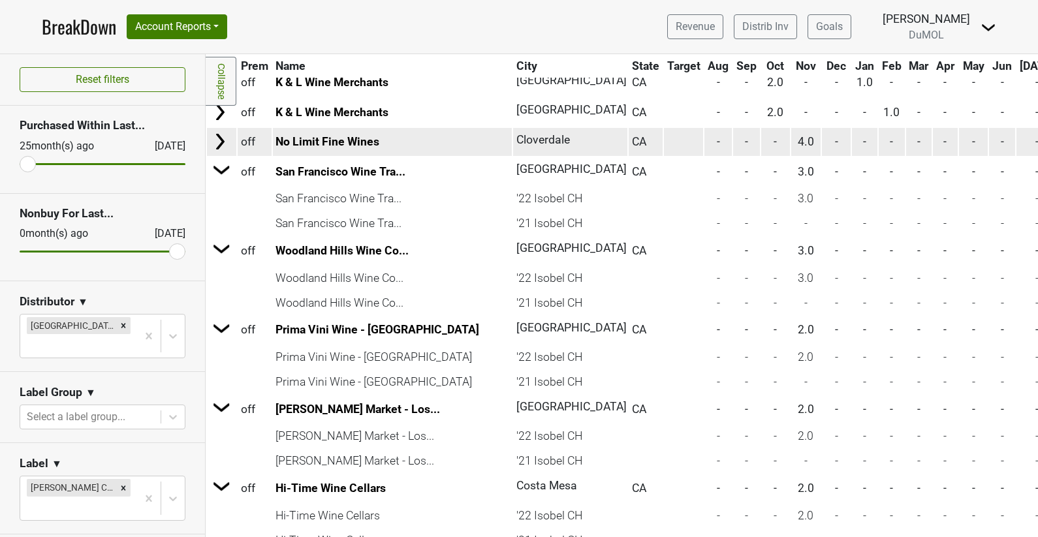
click at [225, 144] on img at bounding box center [220, 142] width 20 height 20
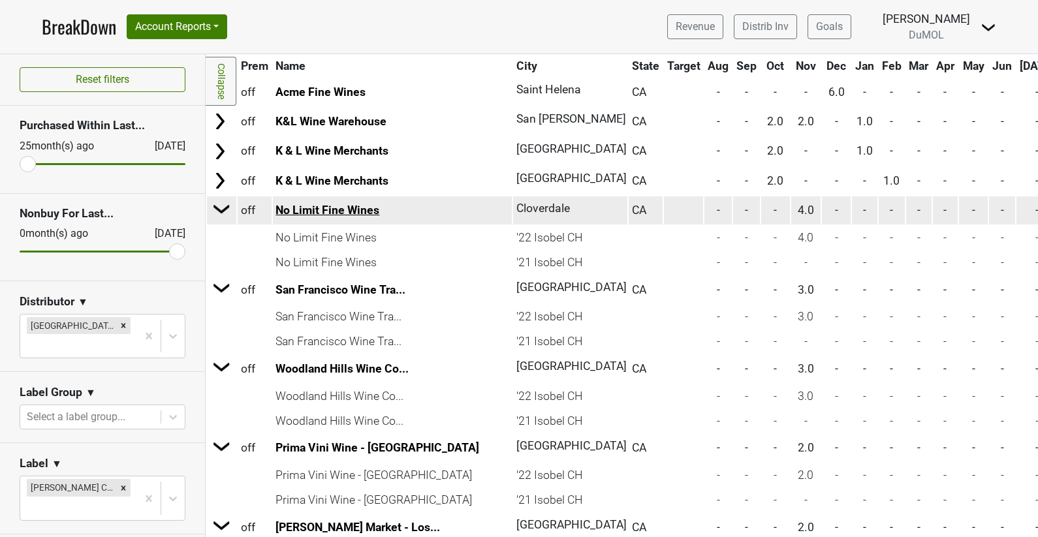
scroll to position [226, 0]
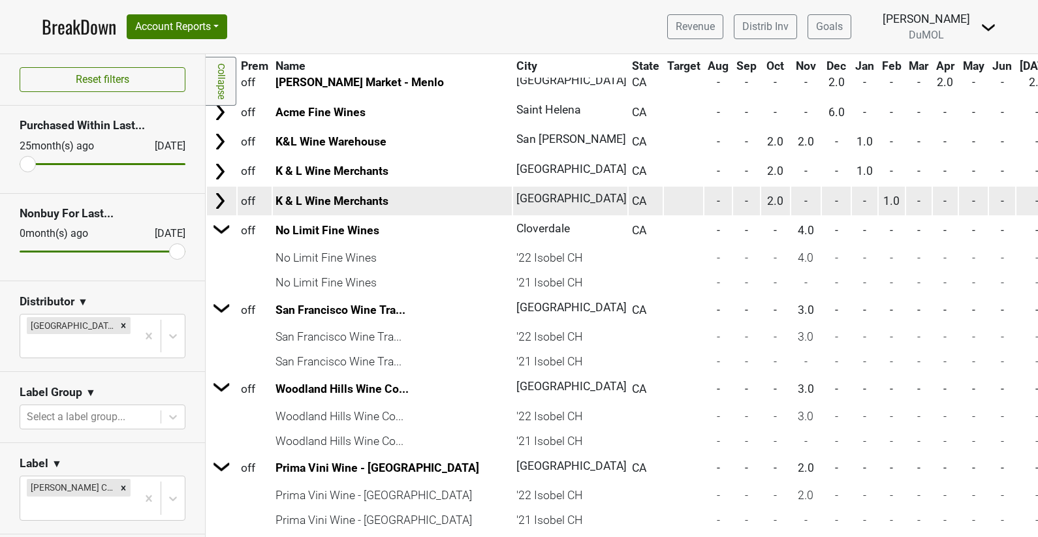
click at [215, 198] on img at bounding box center [220, 201] width 20 height 20
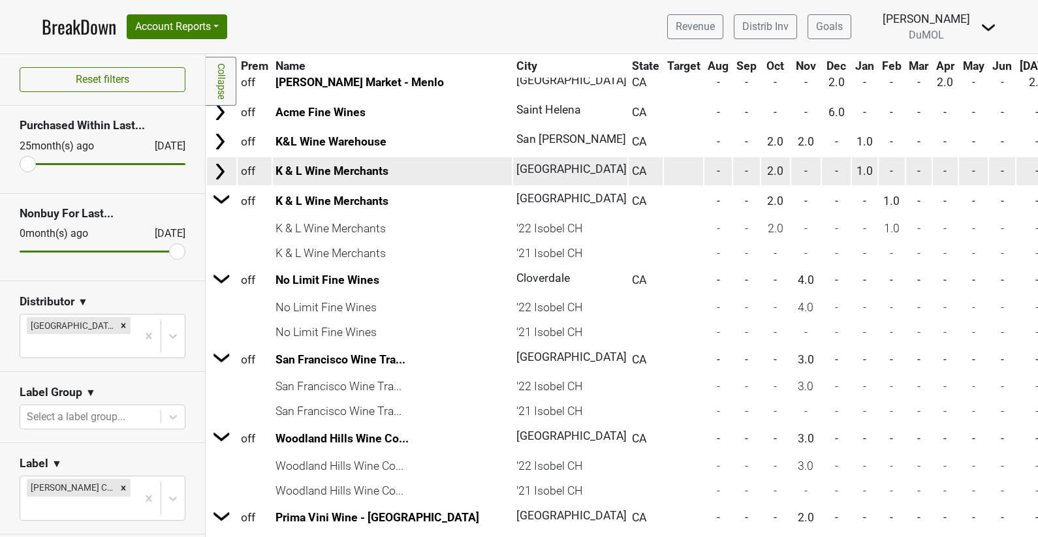
click at [216, 171] on img at bounding box center [220, 172] width 20 height 20
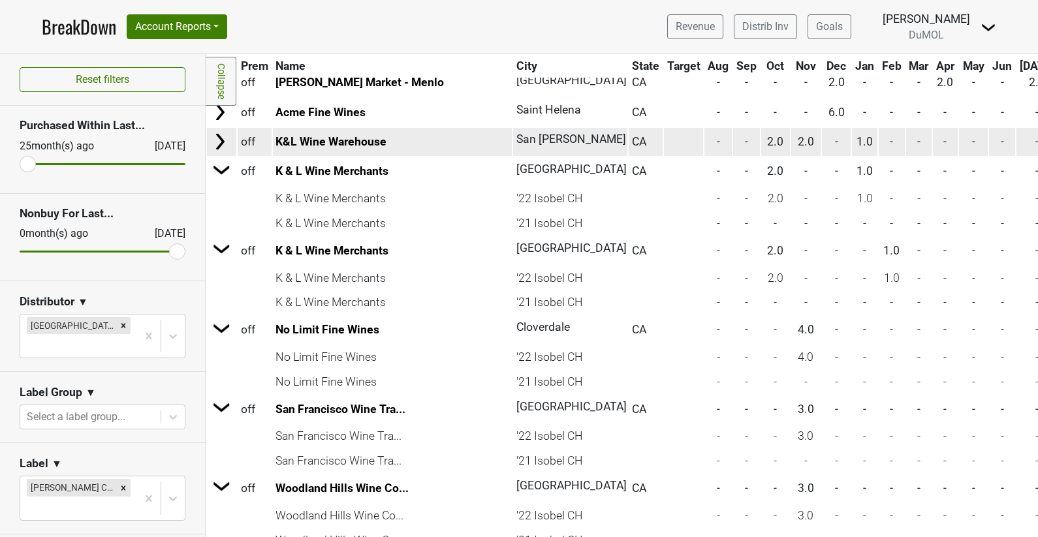
click at [212, 139] on img at bounding box center [220, 142] width 20 height 20
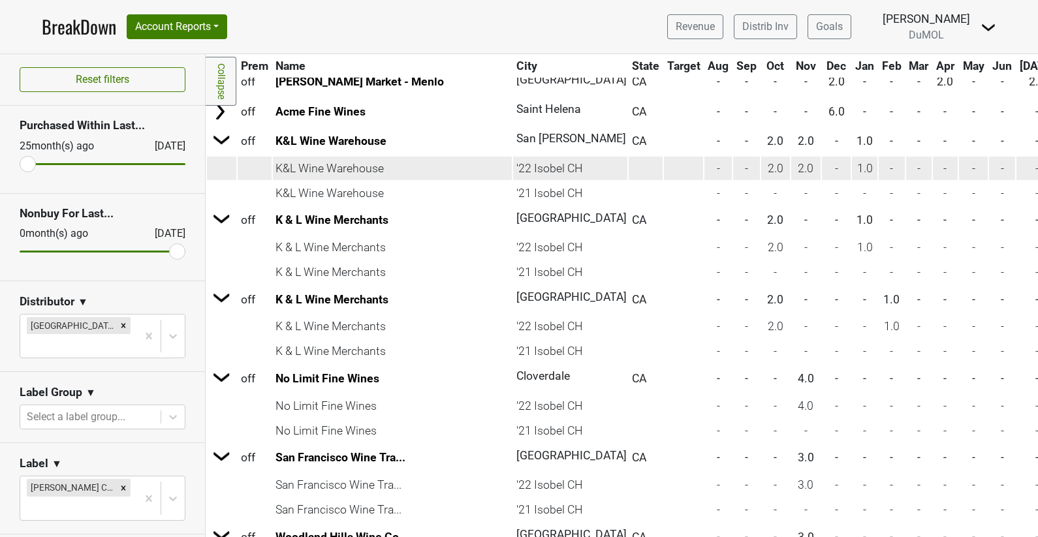
scroll to position [132, 0]
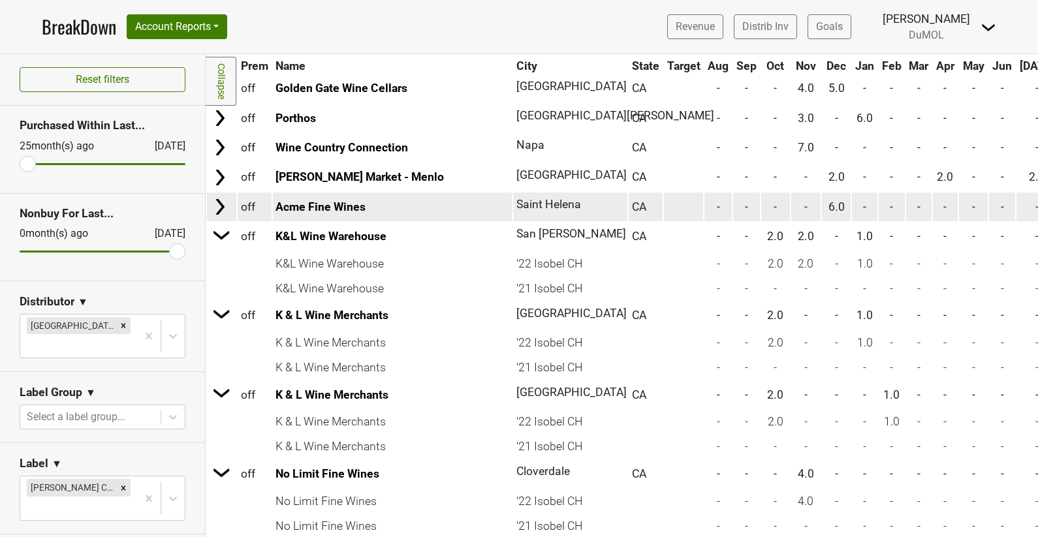
click at [231, 208] on td at bounding box center [221, 207] width 29 height 28
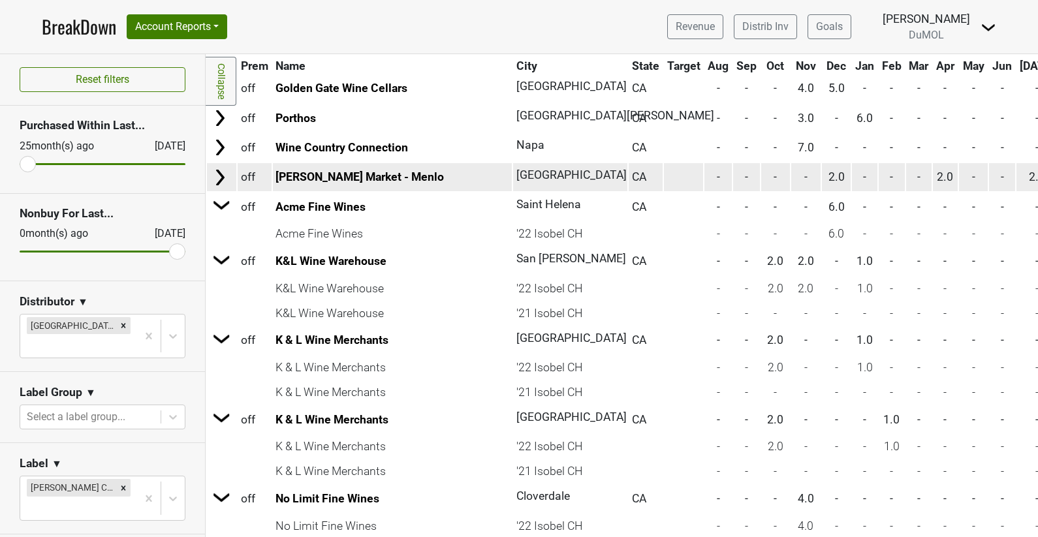
click at [214, 180] on img at bounding box center [220, 178] width 20 height 20
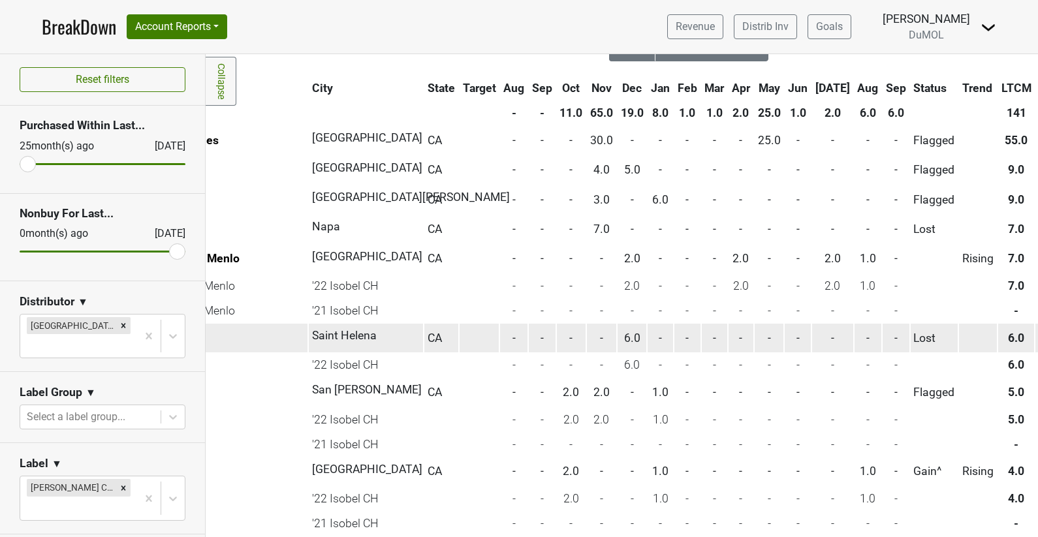
scroll to position [50, 0]
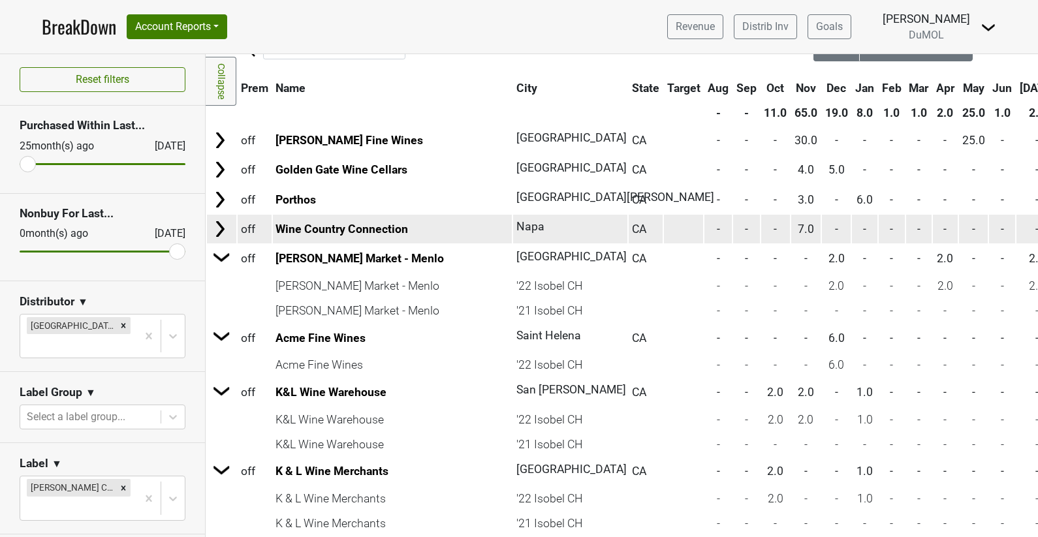
click at [219, 234] on img at bounding box center [220, 229] width 20 height 20
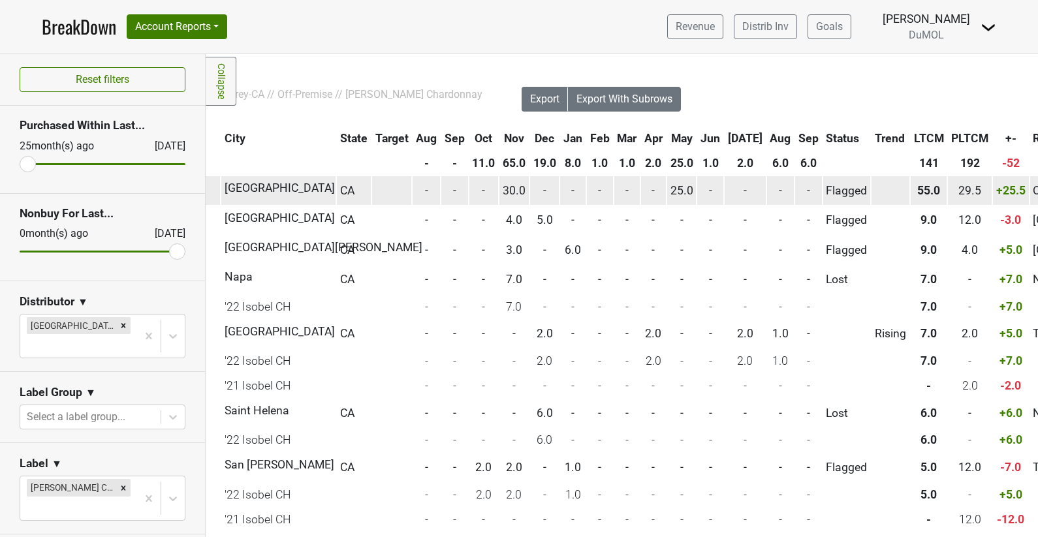
scroll to position [0, 0]
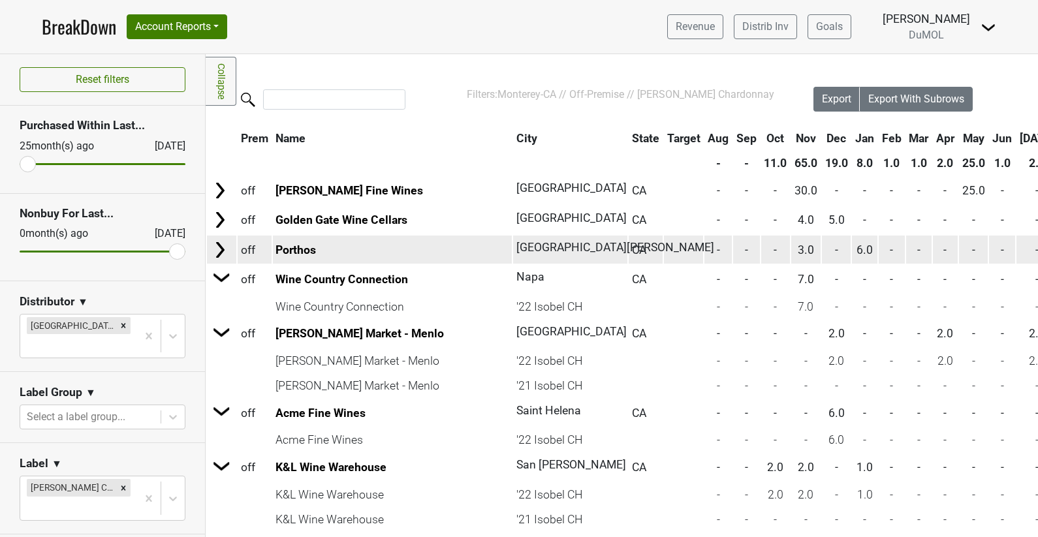
click at [230, 244] on td at bounding box center [221, 250] width 29 height 28
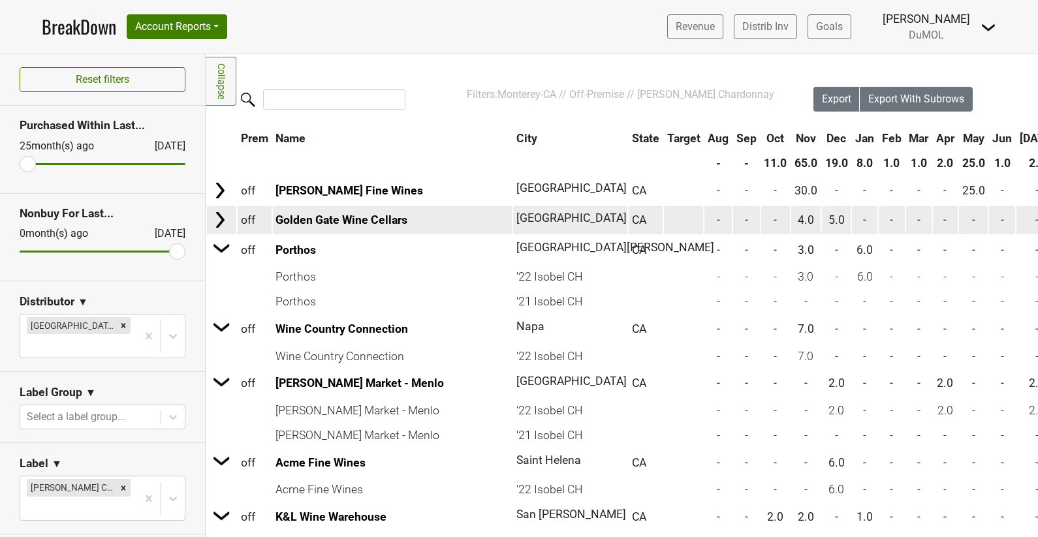
click at [216, 213] on img at bounding box center [220, 220] width 20 height 20
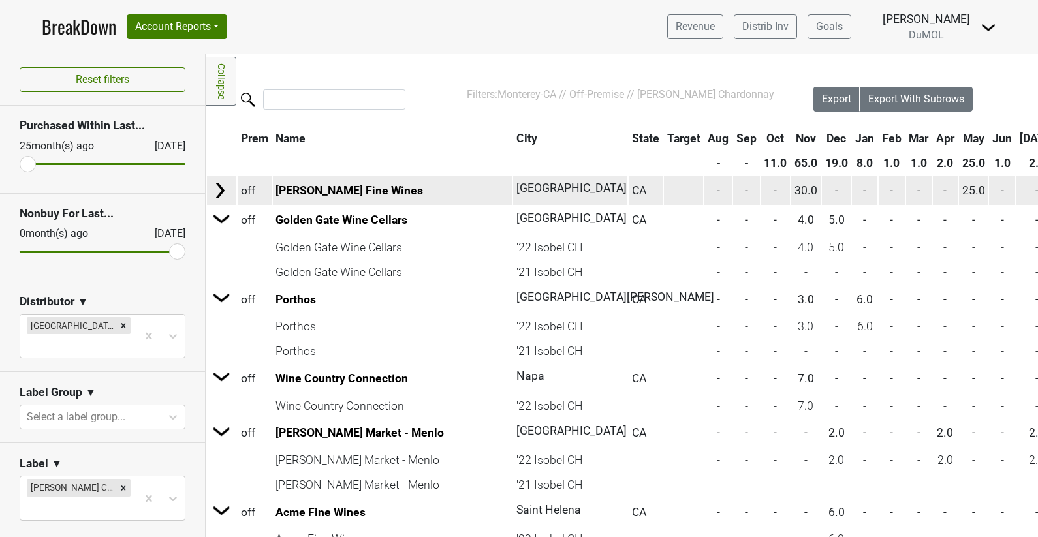
click at [222, 187] on img at bounding box center [220, 191] width 20 height 20
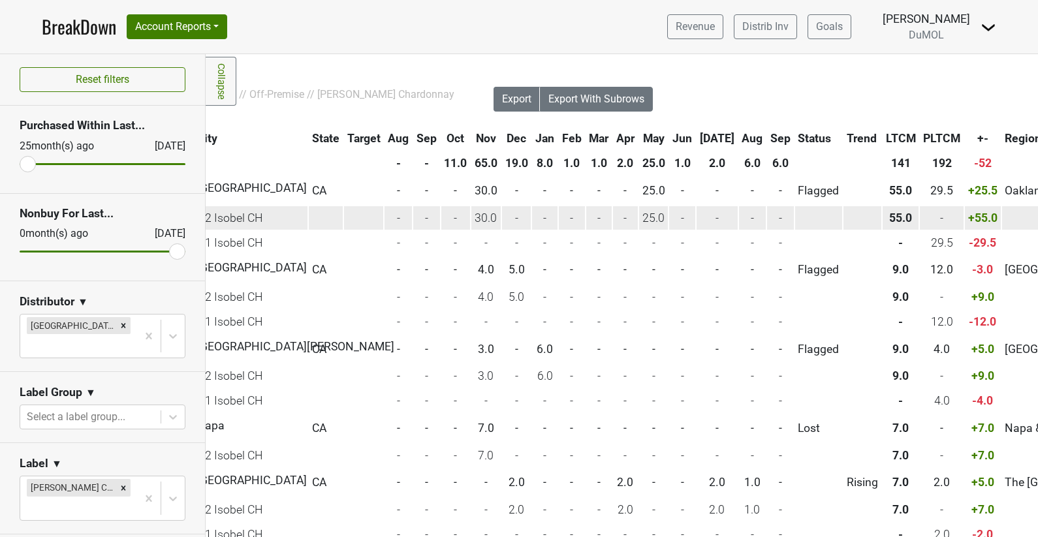
scroll to position [0, 369]
